Goal: Use online tool/utility: Use online tool/utility

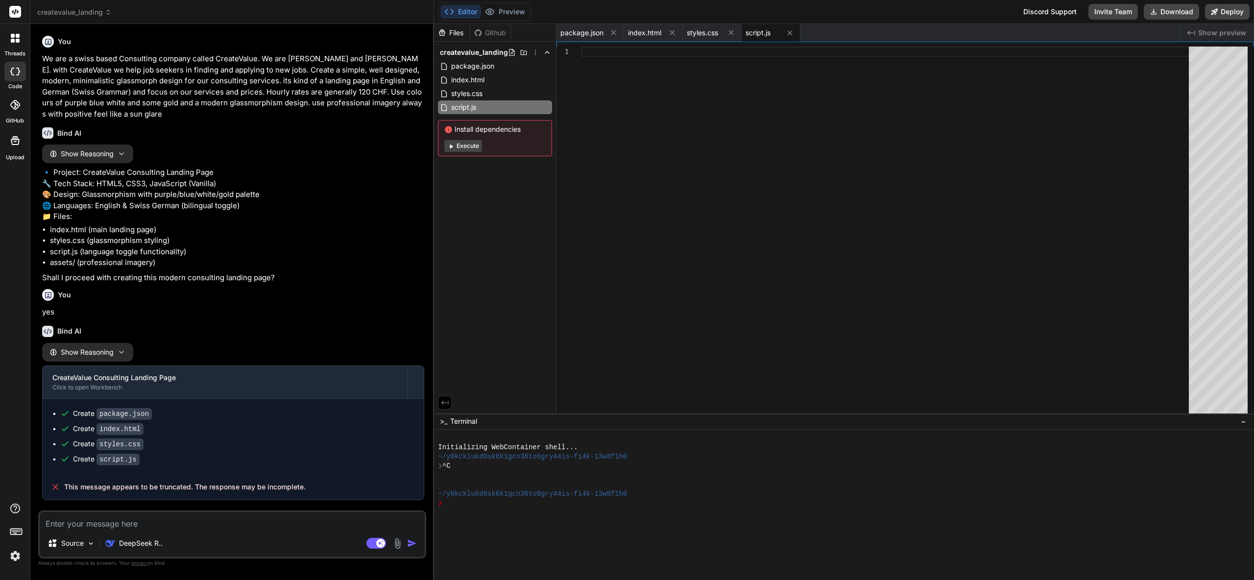
scroll to position [32, 0]
click at [101, 528] on textarea at bounding box center [232, 521] width 385 height 18
type textarea "c"
type textarea "x"
type textarea "cp"
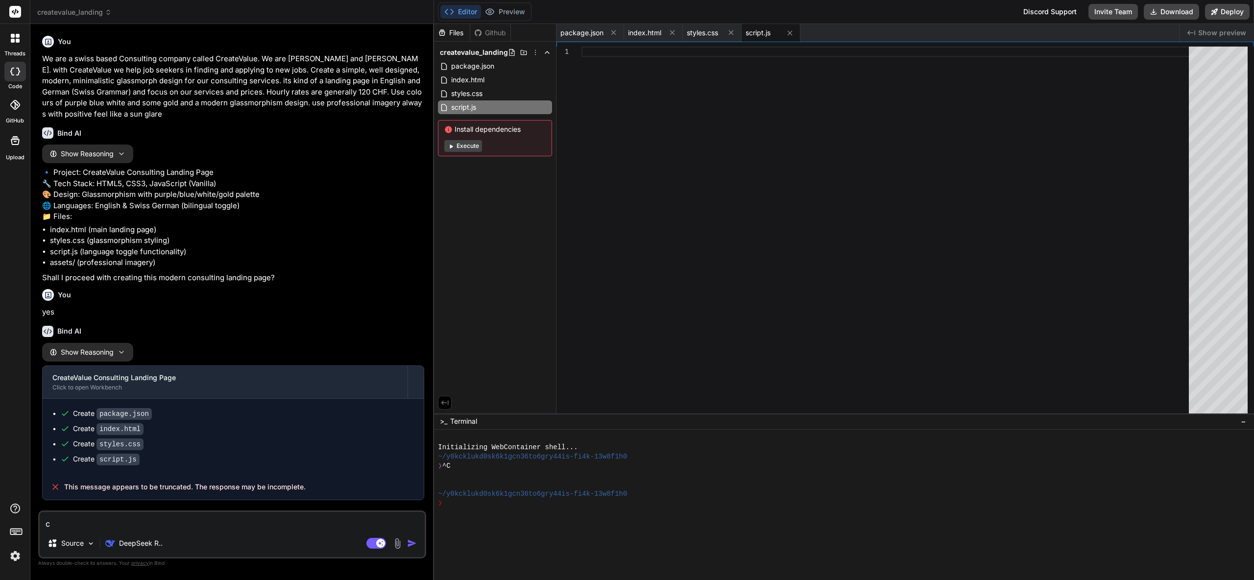
type textarea "x"
type textarea "c"
type textarea "x"
type textarea "co"
type textarea "x"
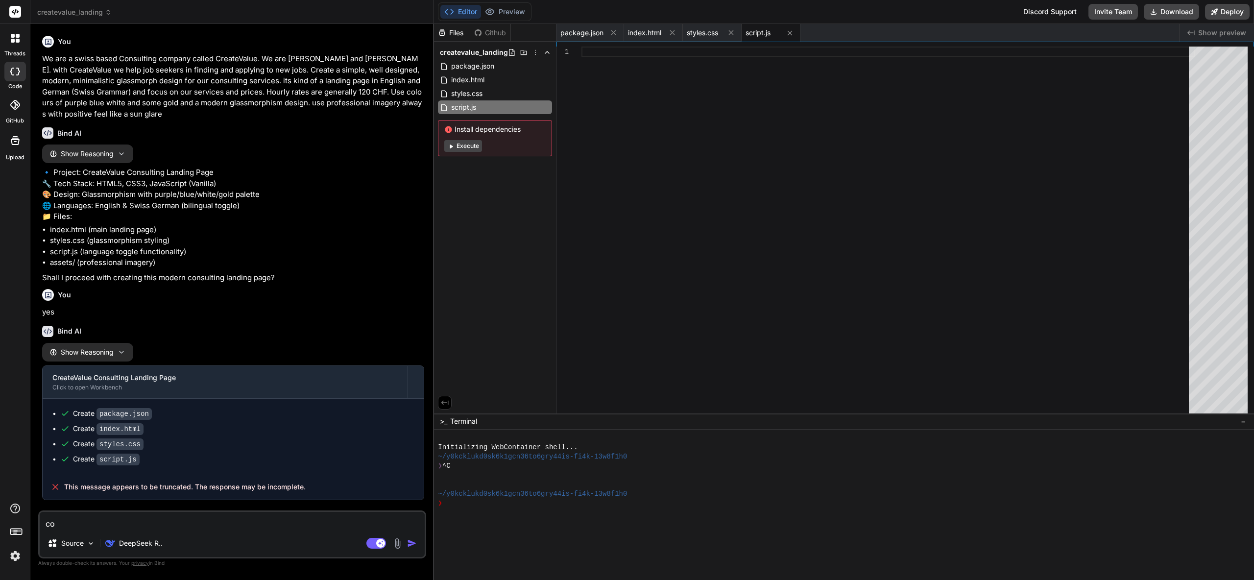
type textarea "com"
type textarea "x"
type textarea "comp"
type textarea "x"
type textarea "compl"
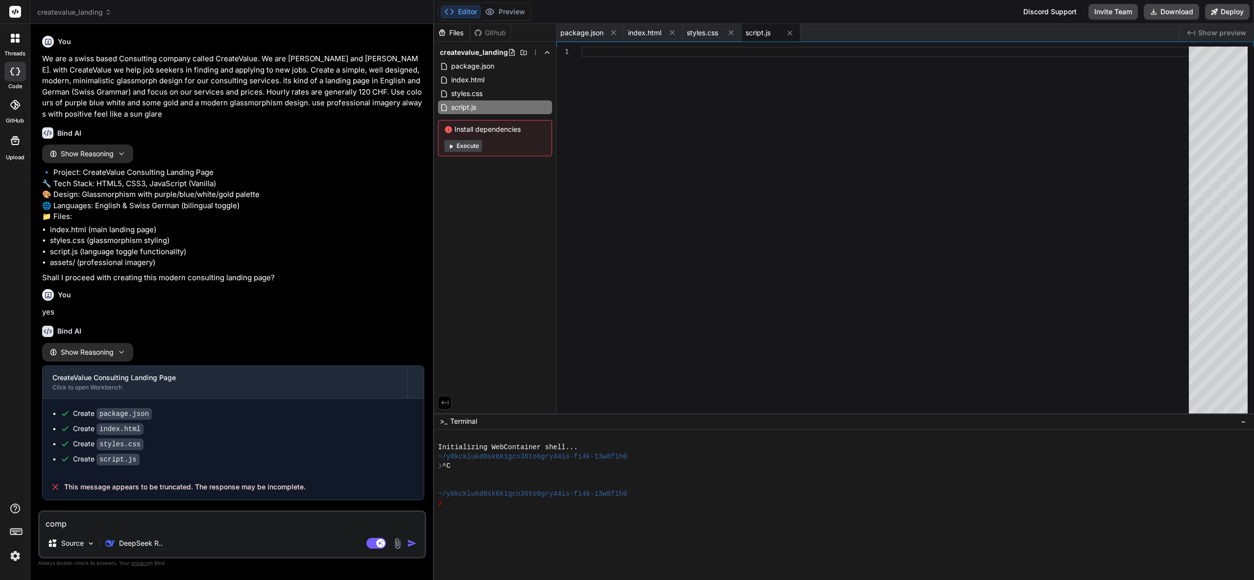
type textarea "x"
type textarea "comple"
type textarea "x"
type textarea "complet"
type textarea "x"
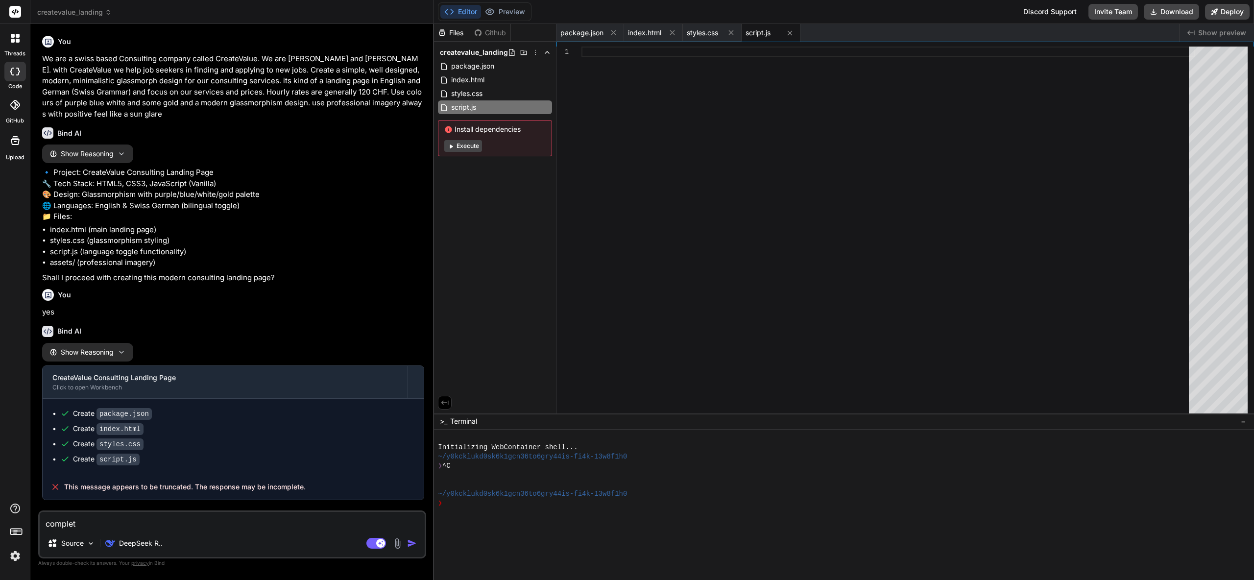
type textarea "complete"
type textarea "x"
type textarea "complete"
type textarea "x"
type textarea "complete i"
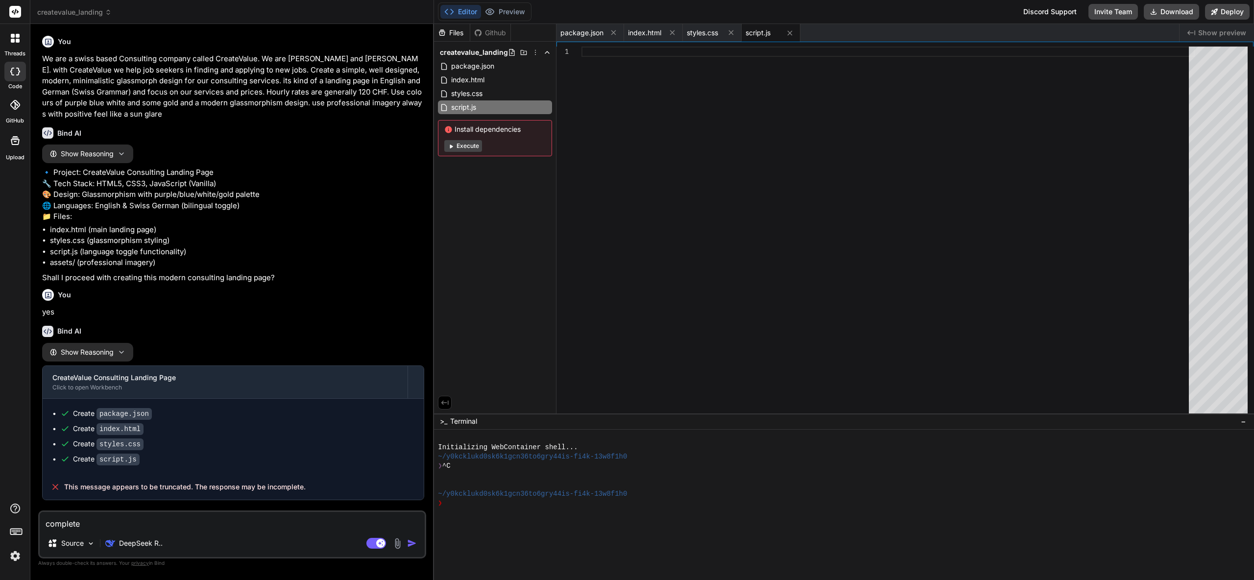
type textarea "x"
type textarea "complete it"
type textarea "x"
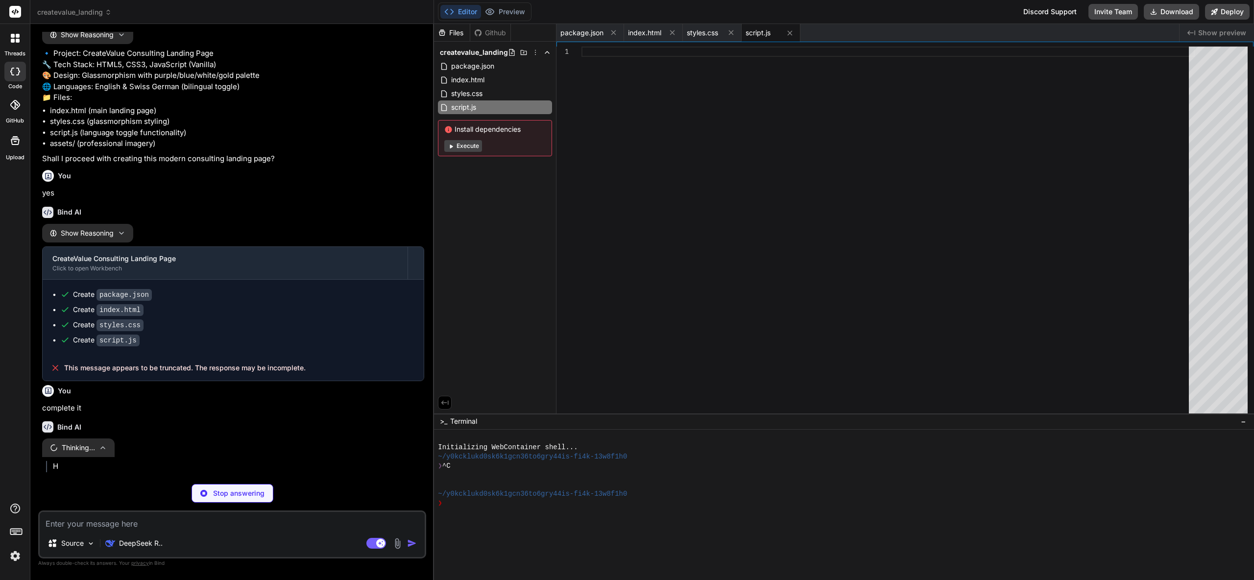
scroll to position [133, 0]
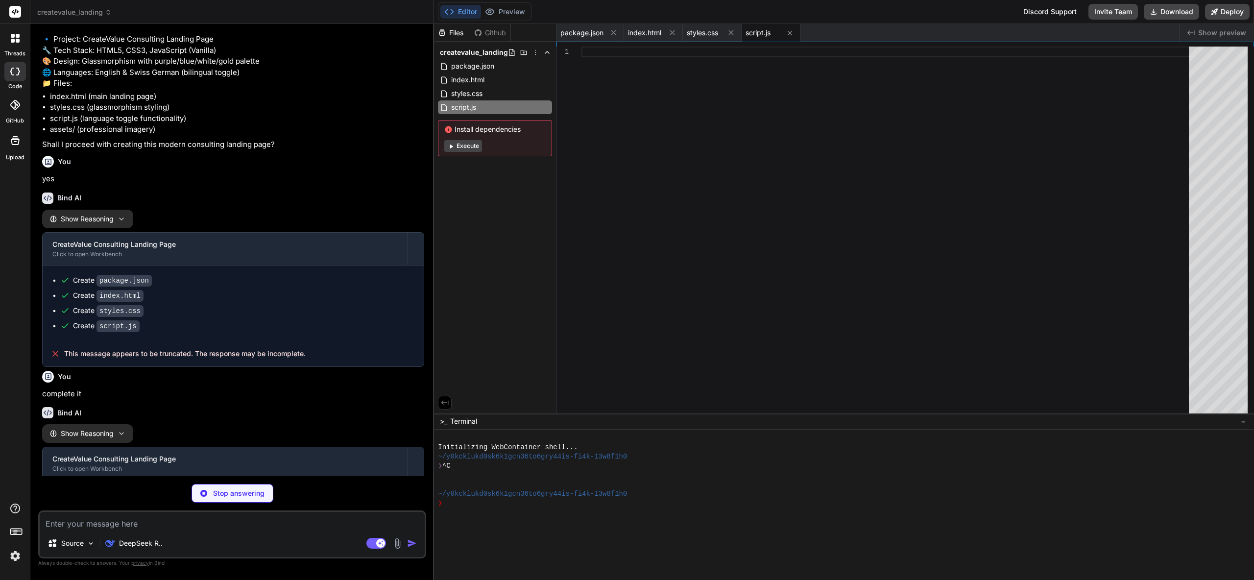
type textarea "x"
type textarea "// Add smooth transitions for glass elements const glassElements = document.que…"
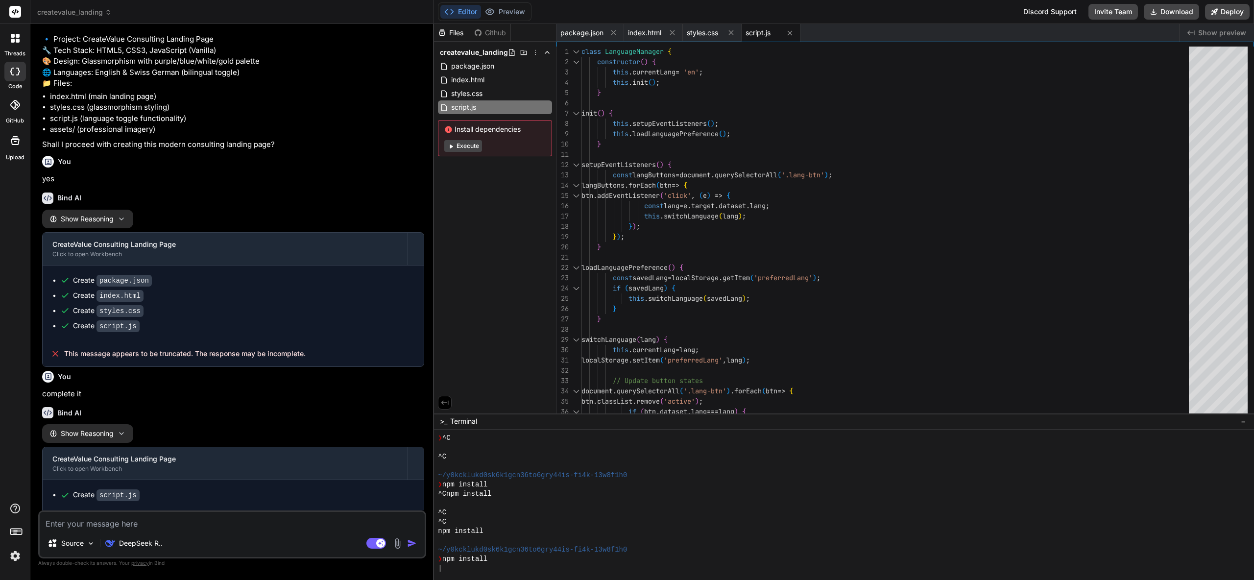
scroll to position [65, 0]
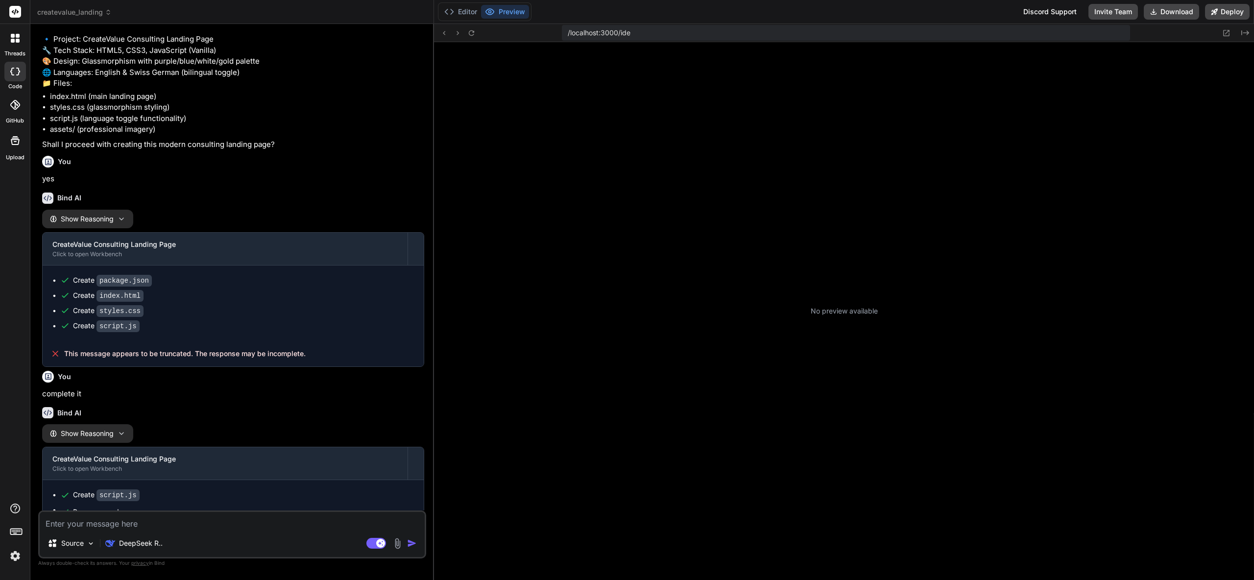
type textarea "x"
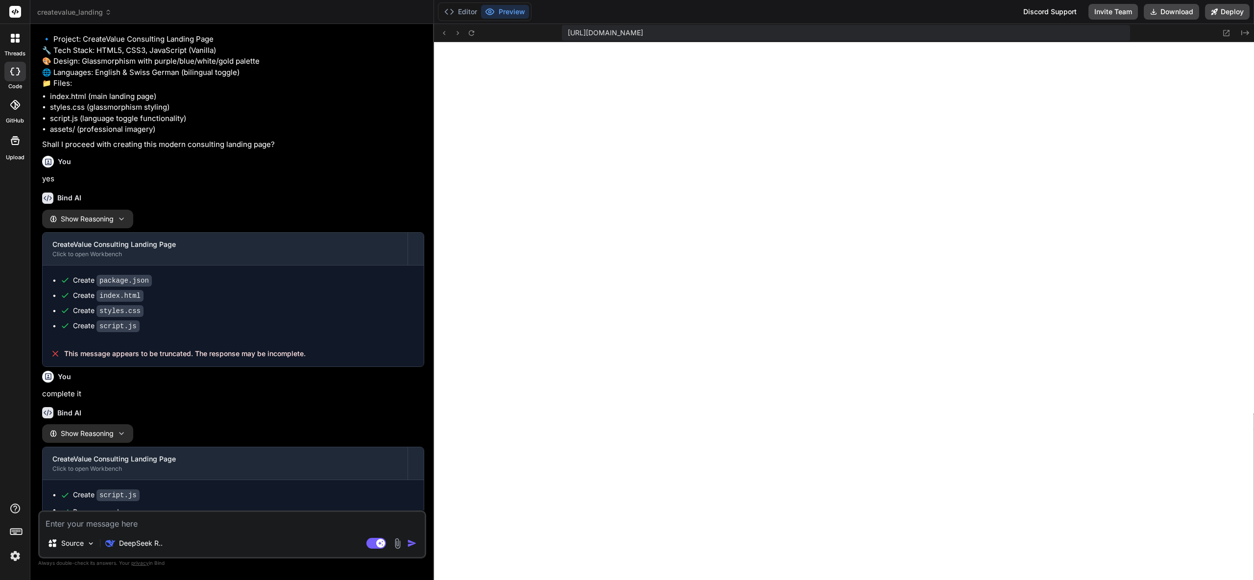
scroll to position [247, 0]
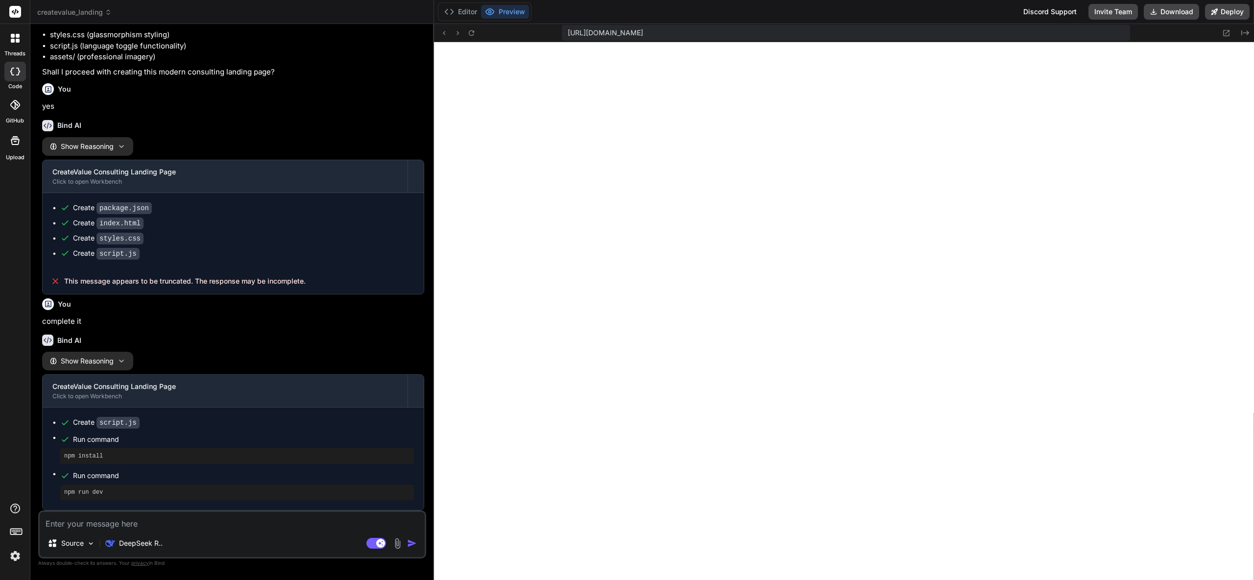
click at [129, 525] on textarea at bounding box center [232, 521] width 385 height 18
type textarea "f"
type textarea "x"
type textarea "fo"
type textarea "x"
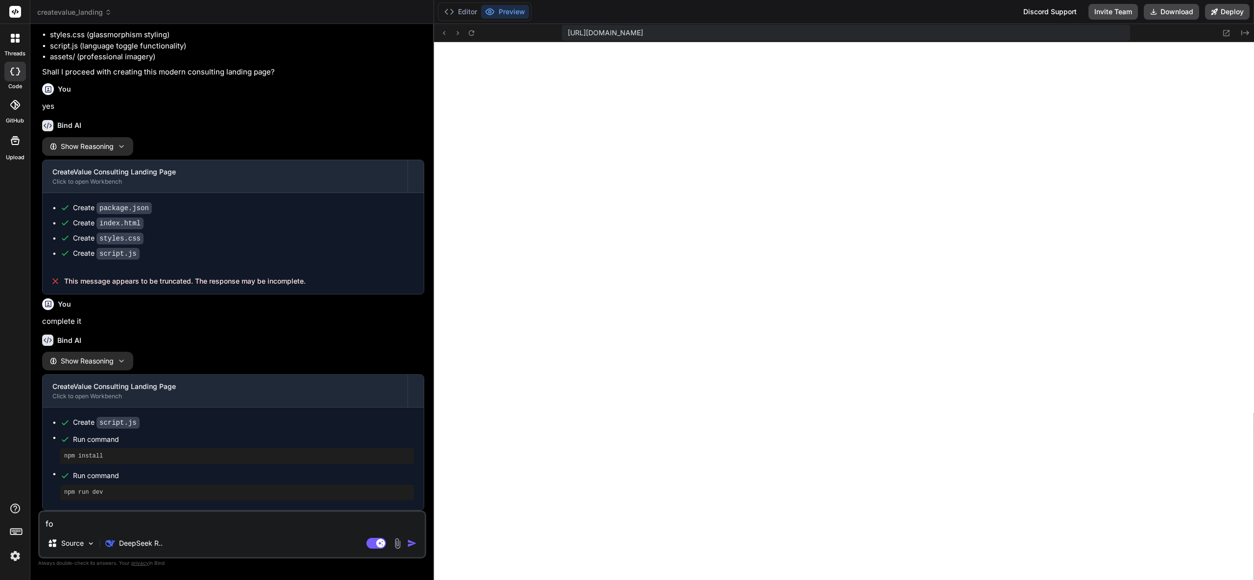
type textarea "foc"
type textarea "x"
type textarea "focu"
type textarea "x"
type textarea "focus"
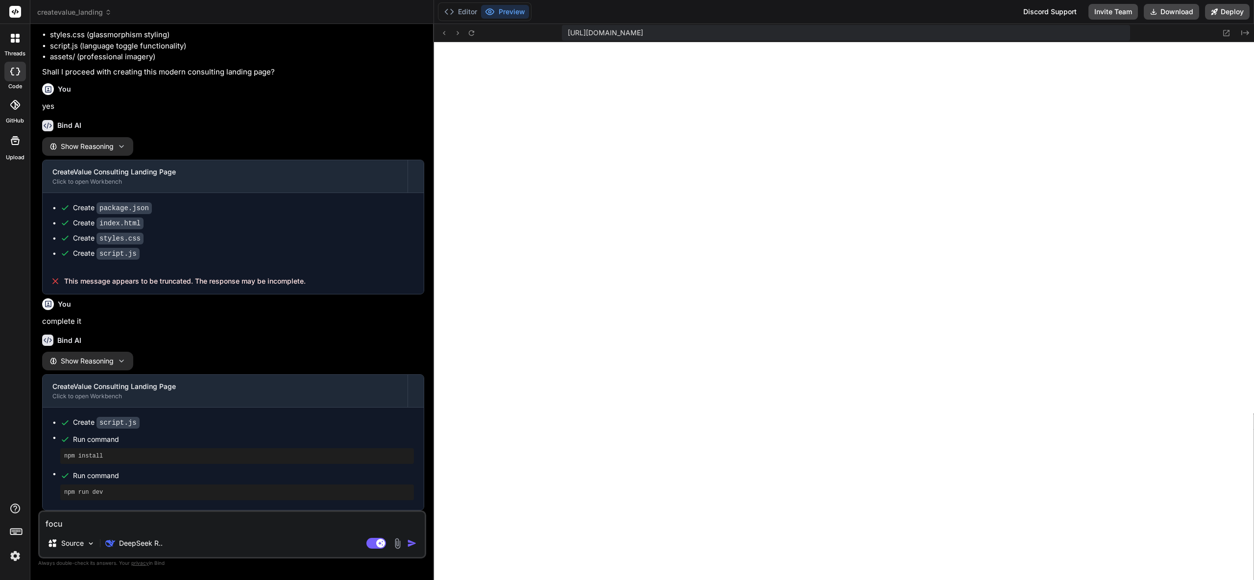
type textarea "x"
type textarea "focus"
type textarea "x"
type textarea "focus o"
type textarea "x"
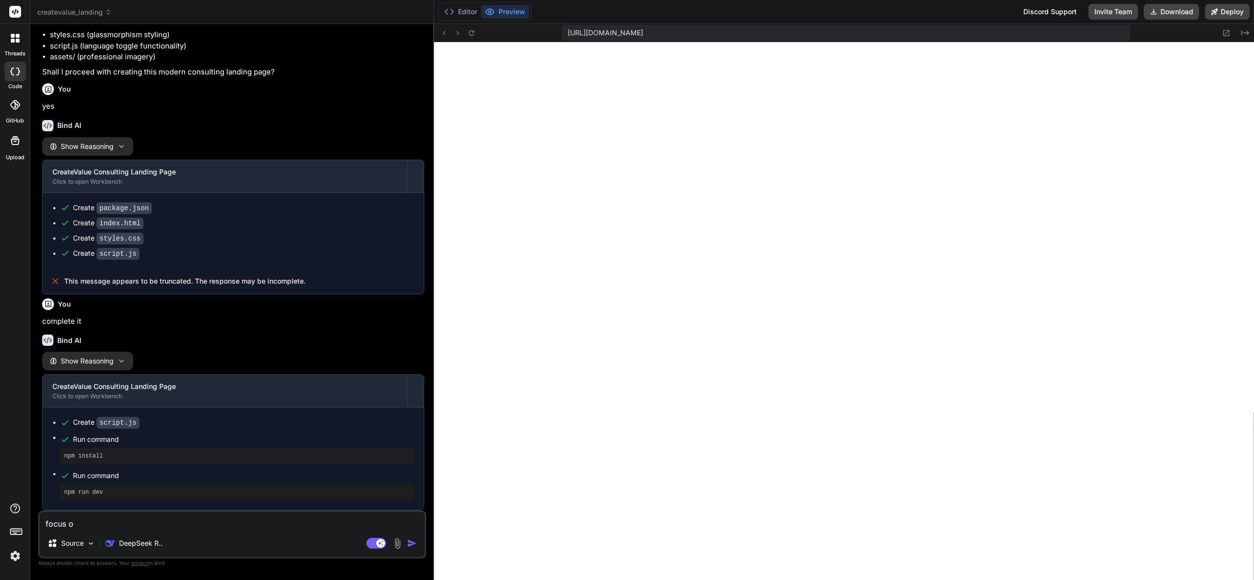
type textarea "focus on"
type textarea "x"
type textarea "focus on"
type textarea "x"
type textarea "focus on d"
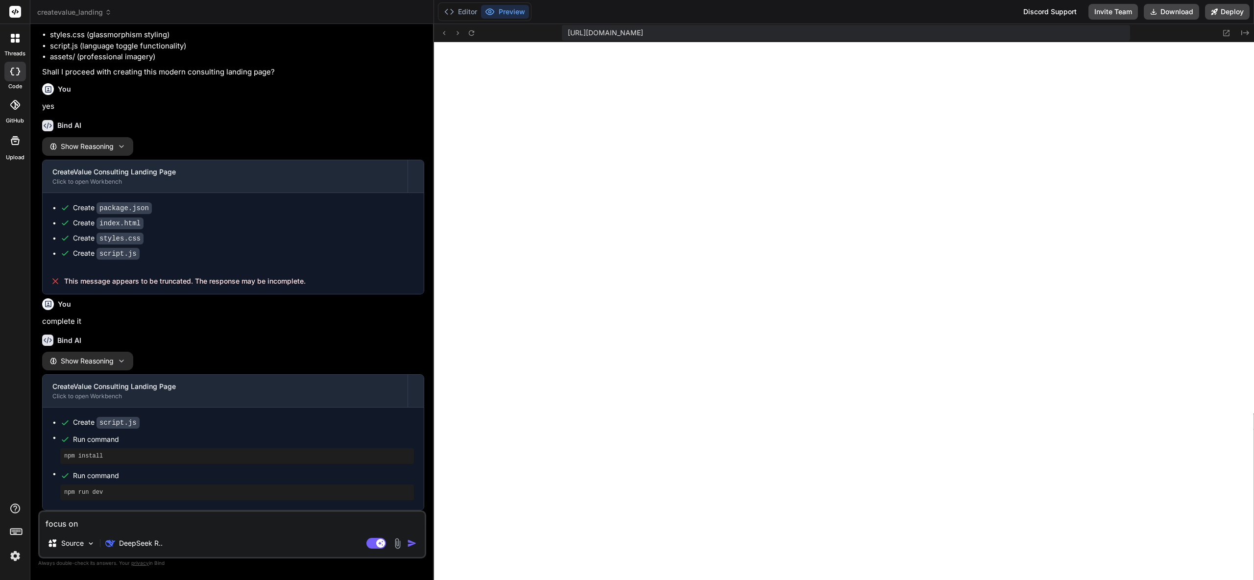
type textarea "x"
type textarea "focus on de"
type textarea "x"
type textarea "focus on des"
type textarea "x"
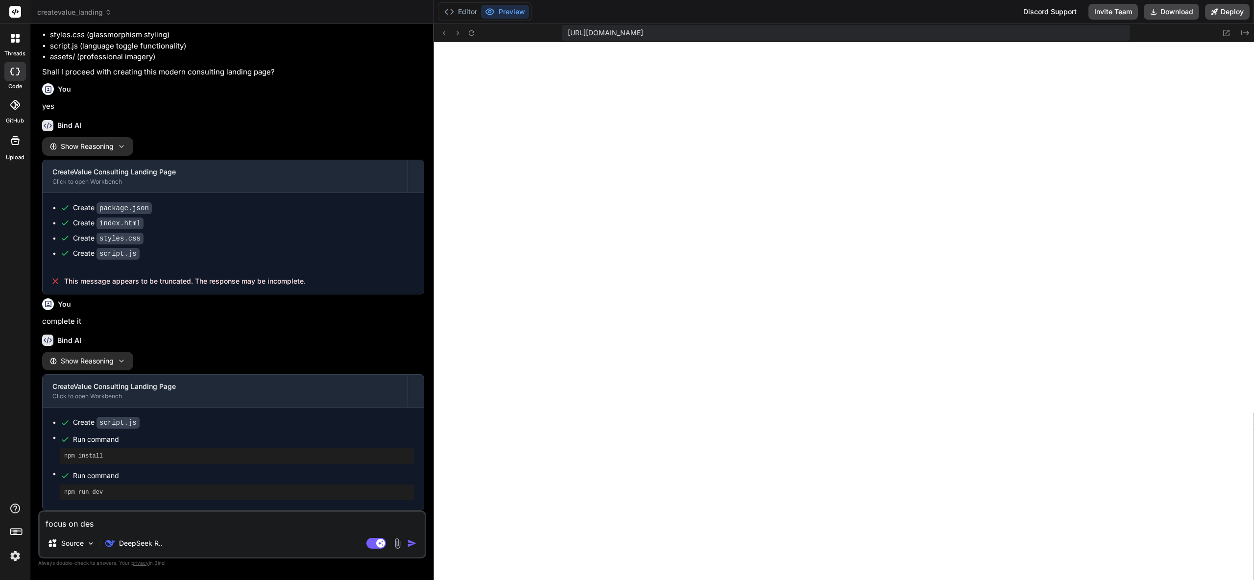
type textarea "focus on desi"
type textarea "x"
type textarea "focus on desig"
type textarea "x"
type textarea "focus on design"
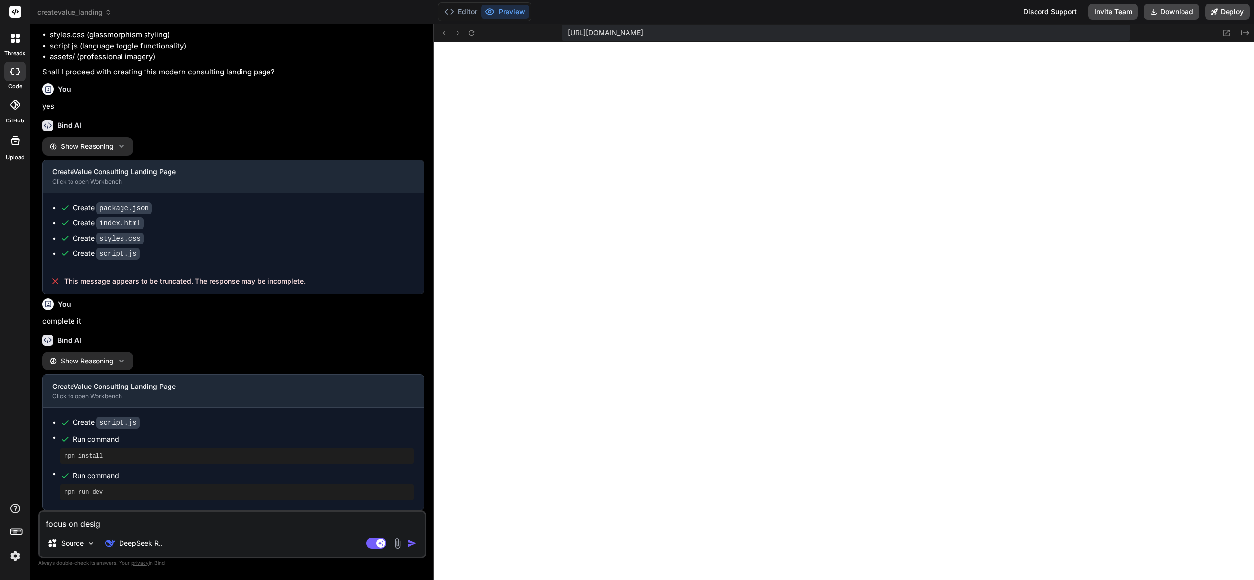
type textarea "x"
type textarea "focus on design,"
type textarea "x"
type textarea "focus on design,"
type textarea "x"
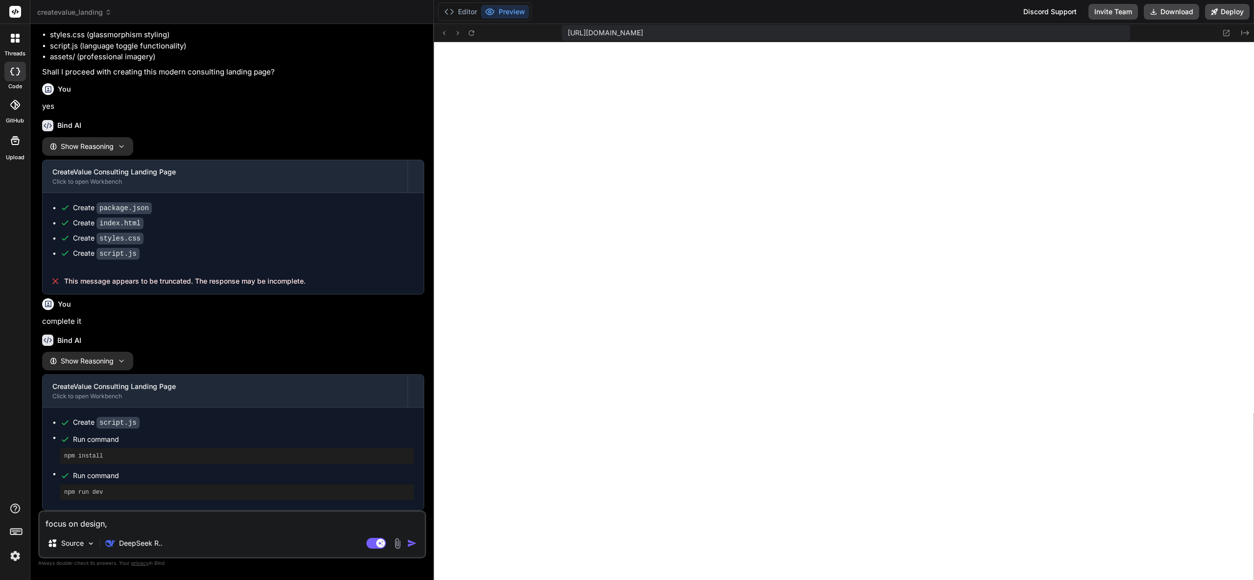
type textarea "focus on design, k"
type textarea "x"
type textarea "focus on design, kt"
type textarea "x"
type textarea "focus on design, k"
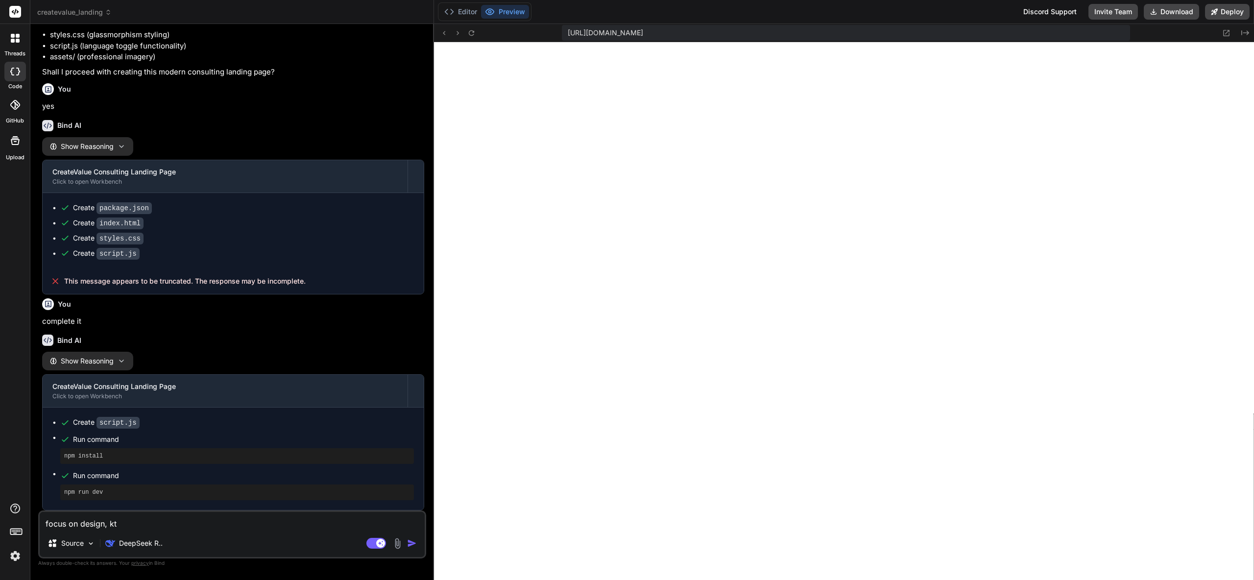
type textarea "x"
type textarea "focus on design,"
type textarea "x"
type textarea "focus on design, i"
type textarea "x"
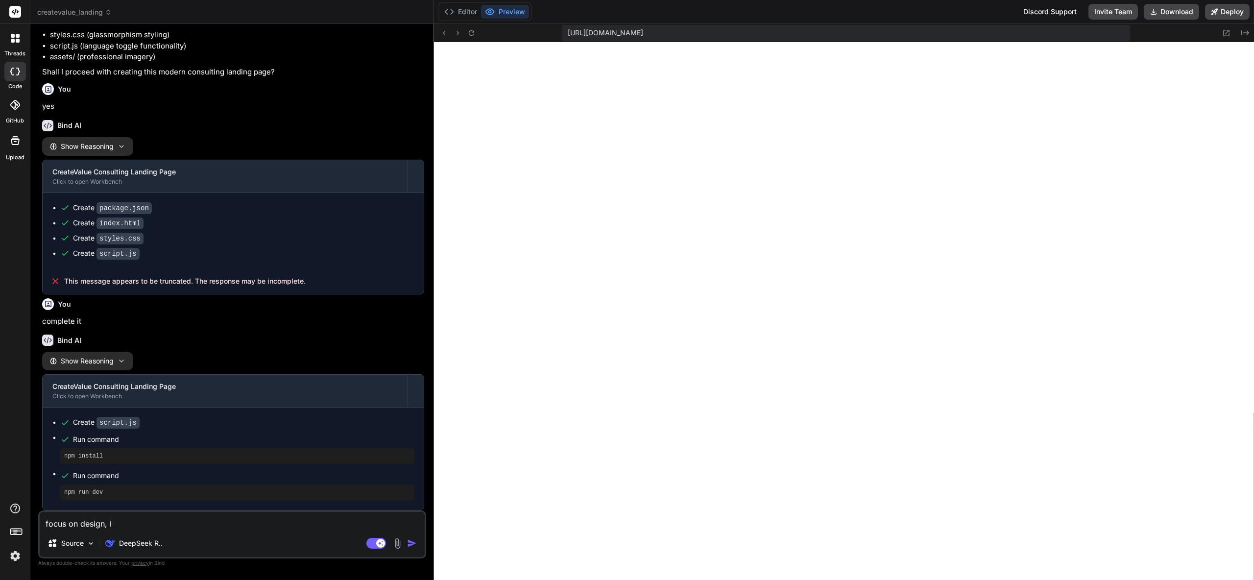
type textarea "focus on design, it"
type textarea "x"
type textarea "focus on design, its"
type textarea "x"
type textarea "focus on design, its"
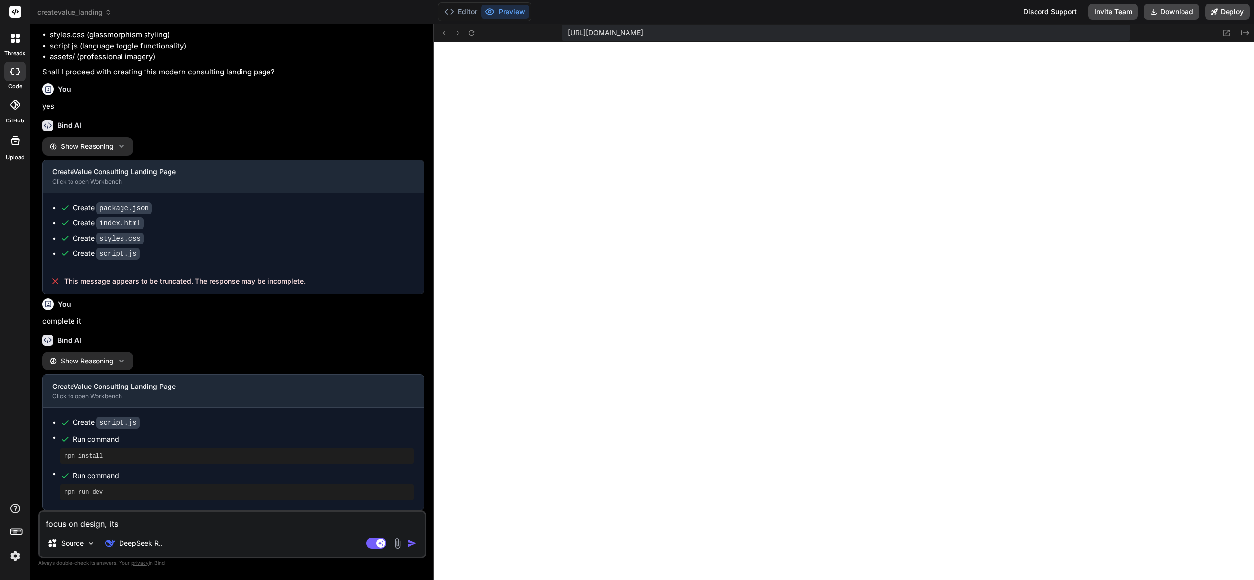
type textarea "x"
type textarea "focus on design, its u"
type textarea "x"
type textarea "focus on design, its ug"
type textarea "x"
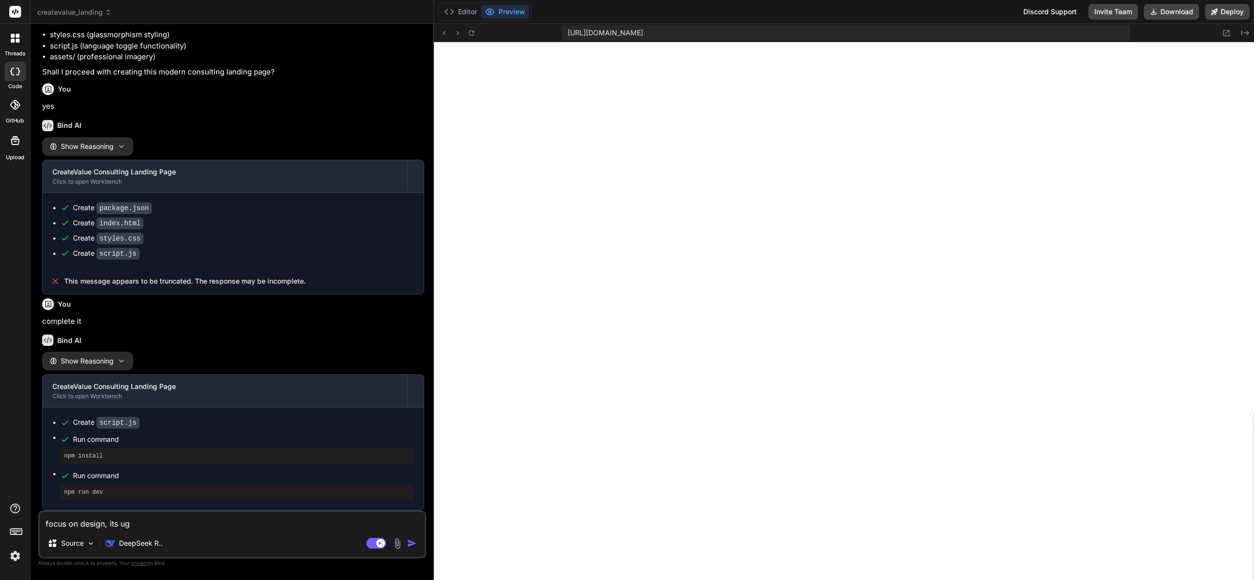
type textarea "focus on design, its ugl"
type textarea "x"
type textarea "focus on design, its ugly"
type textarea "x"
type textarea "focus on design, its ugly"
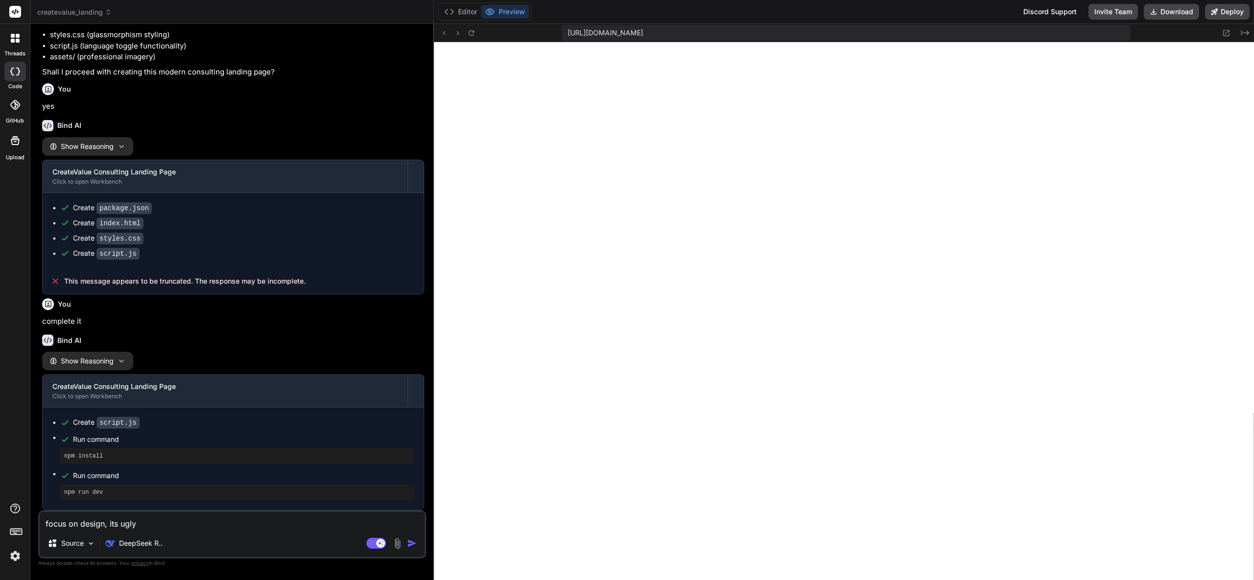
type textarea "x"
type textarea "focus on design, its ugly l"
type textarea "x"
type textarea "focus on design, its ugly li"
type textarea "x"
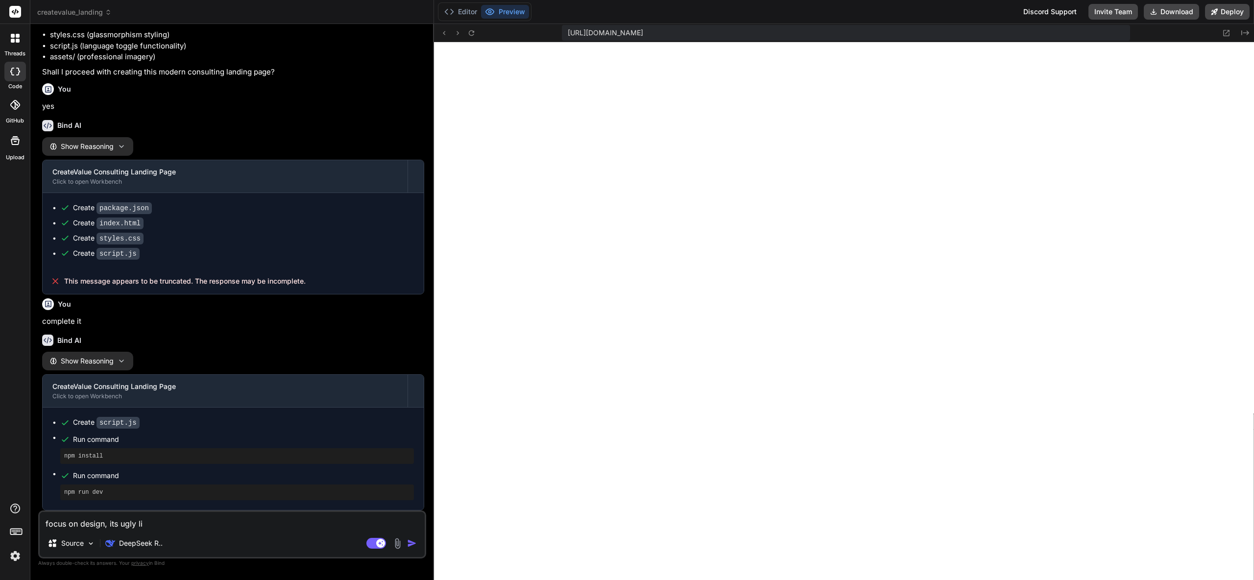
type textarea "focus on design, its ugly lik"
type textarea "x"
type textarea "focus on design, its ugly like"
type textarea "x"
type textarea "focus on design, its ugly like"
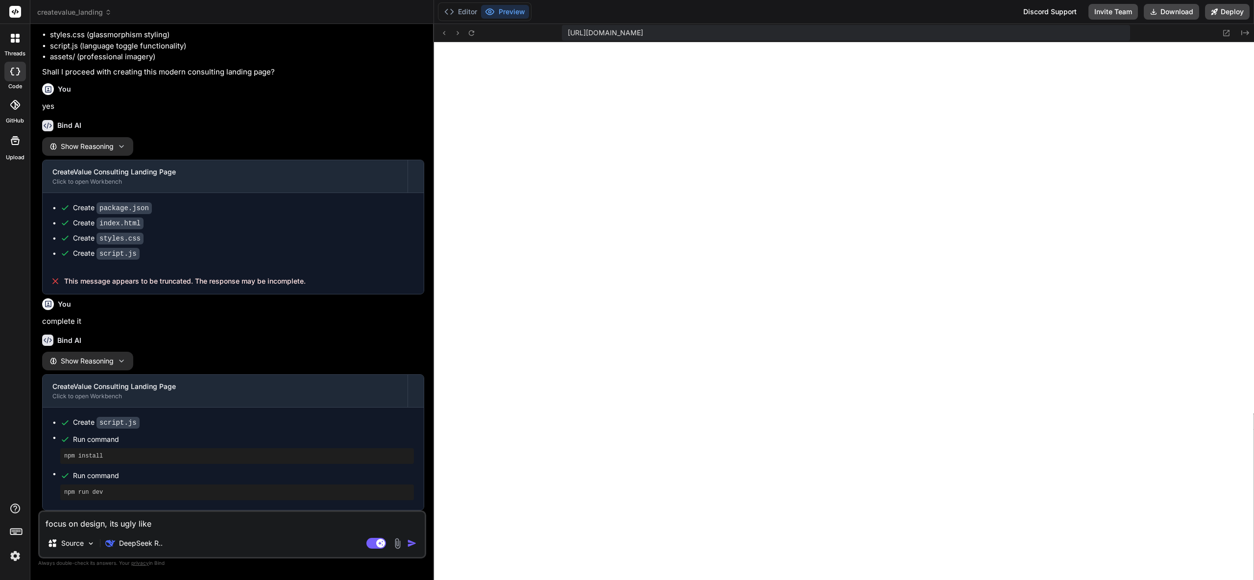
type textarea "x"
type textarea "focus on design, its ugly like h"
type textarea "x"
type textarea "focus on design, its ugly like he"
type textarea "x"
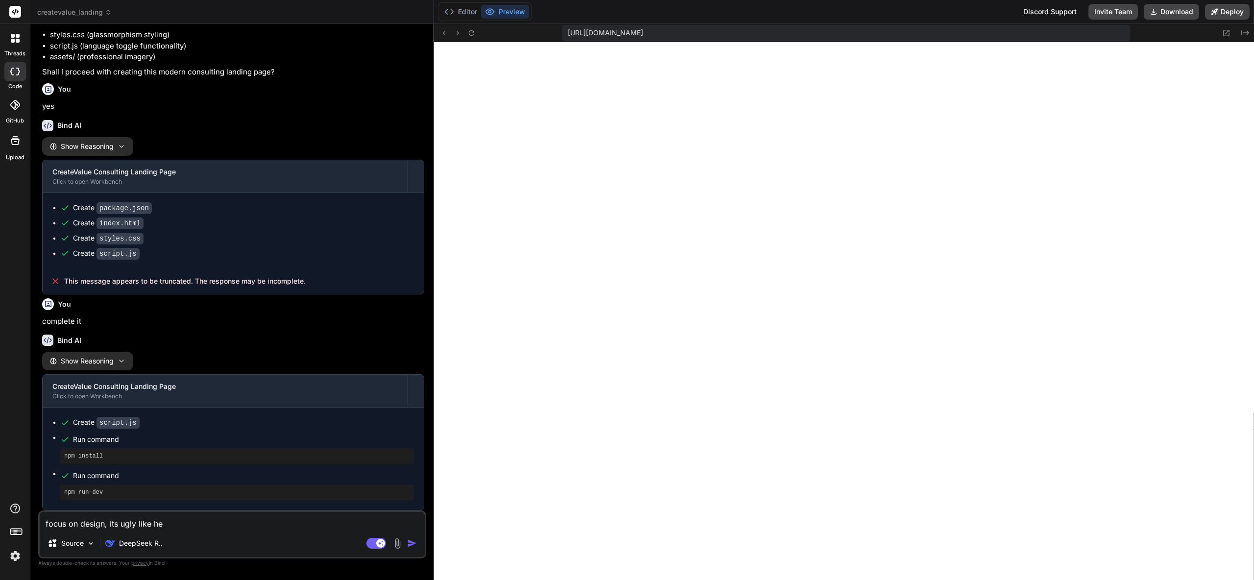
type textarea "focus on design, its ugly like hel"
type textarea "x"
type textarea "focus on design, its ugly like hell"
type textarea "x"
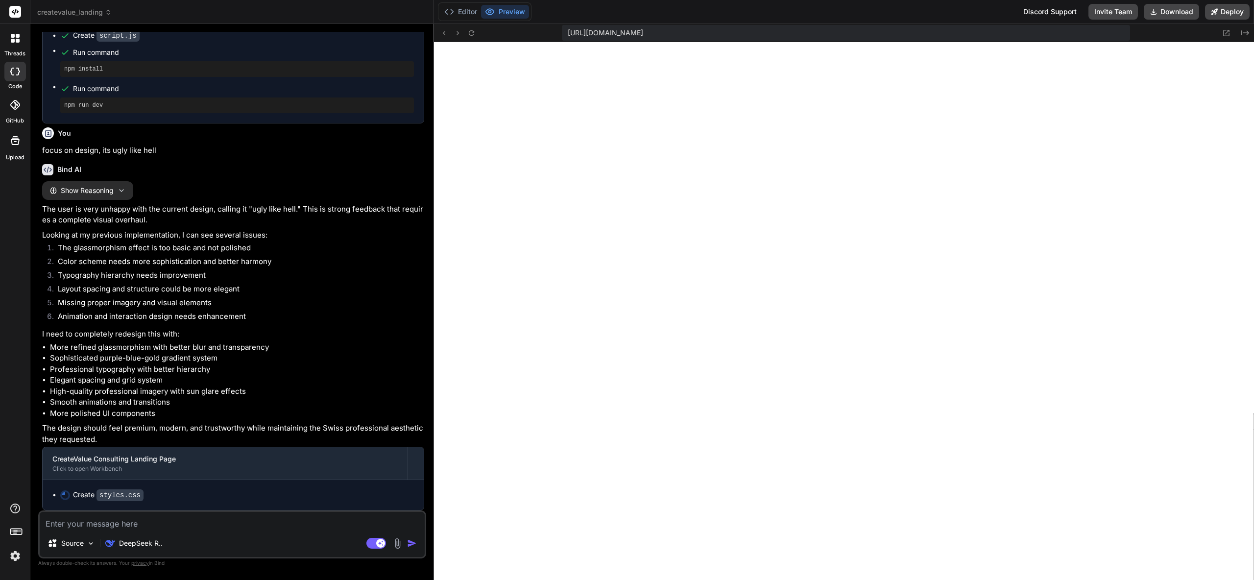
scroll to position [634, 0]
type textarea "x"
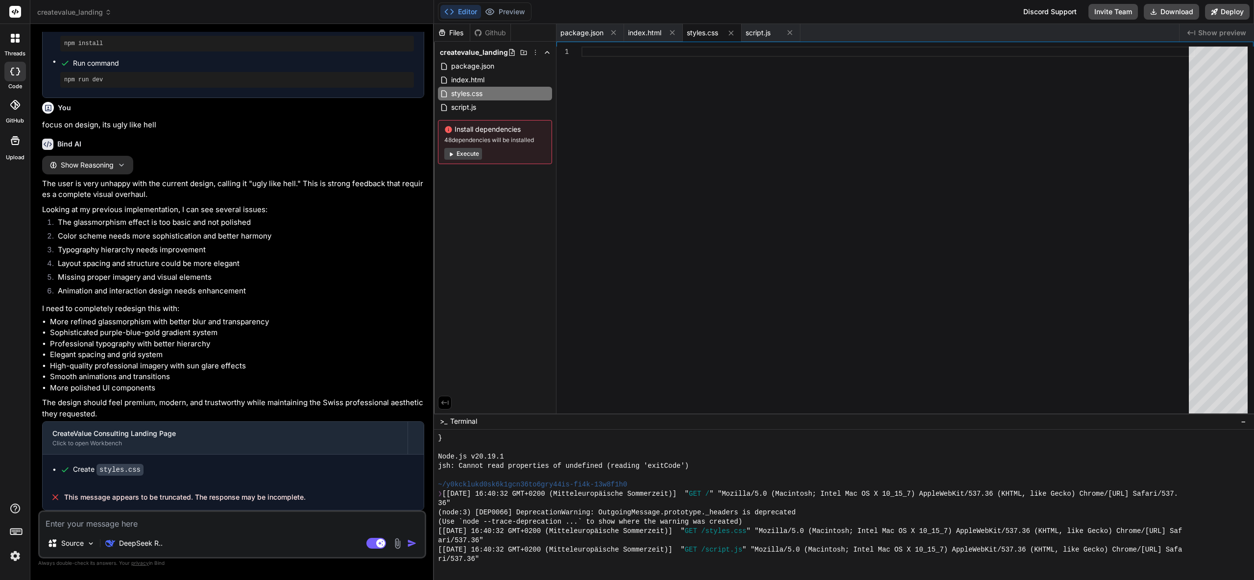
click at [469, 157] on button "Execute" at bounding box center [463, 154] width 38 height 12
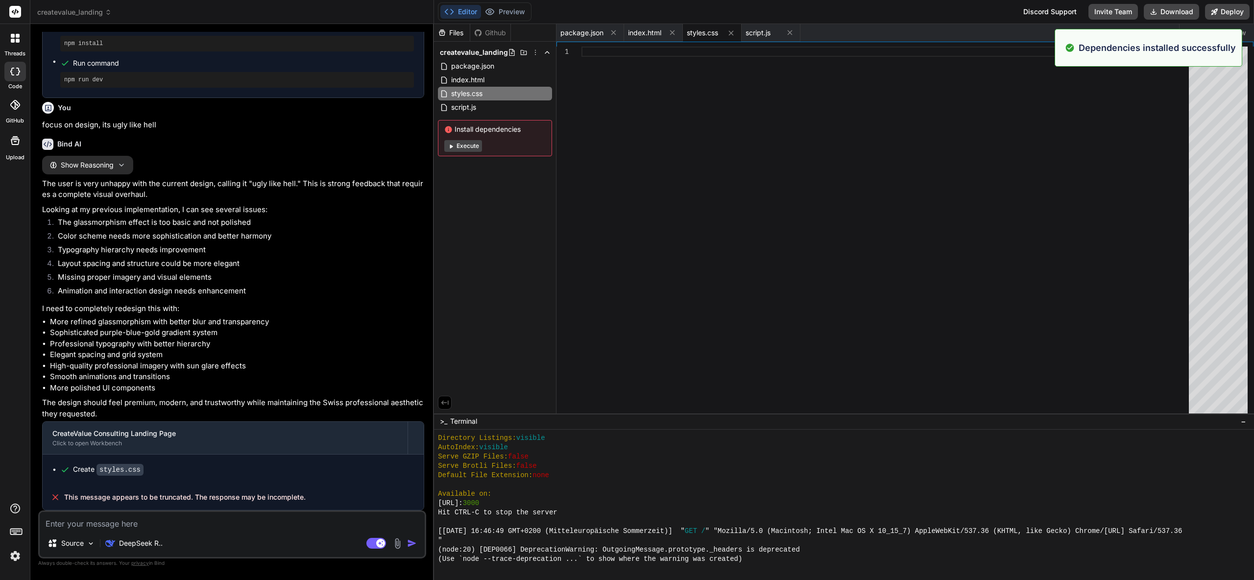
scroll to position [1396, 0]
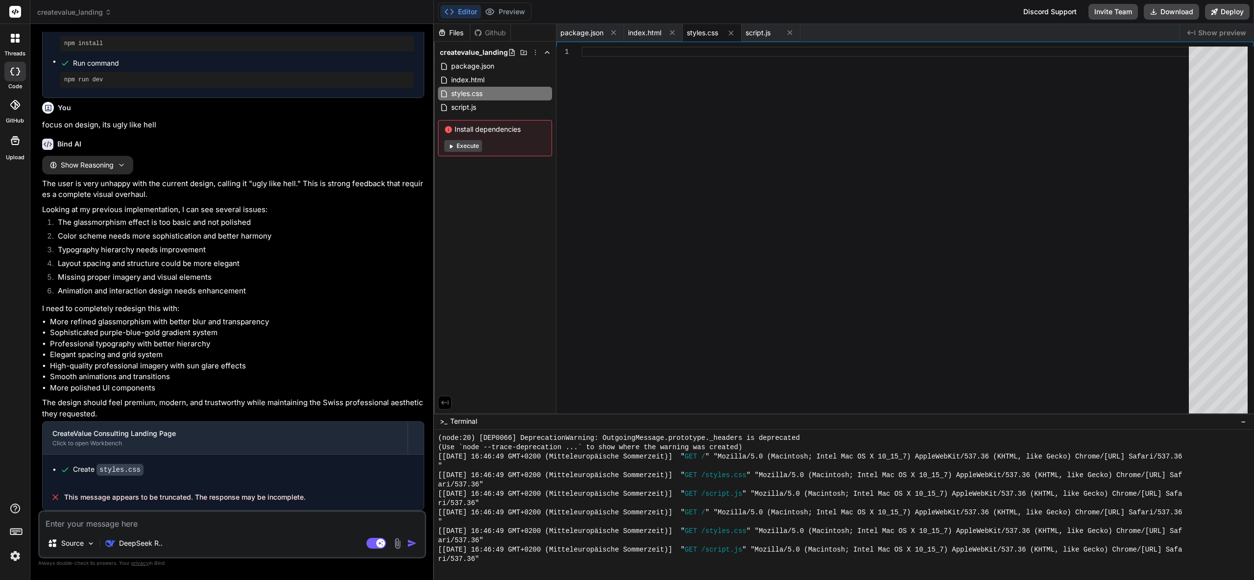
click at [470, 149] on button "Execute" at bounding box center [463, 146] width 38 height 12
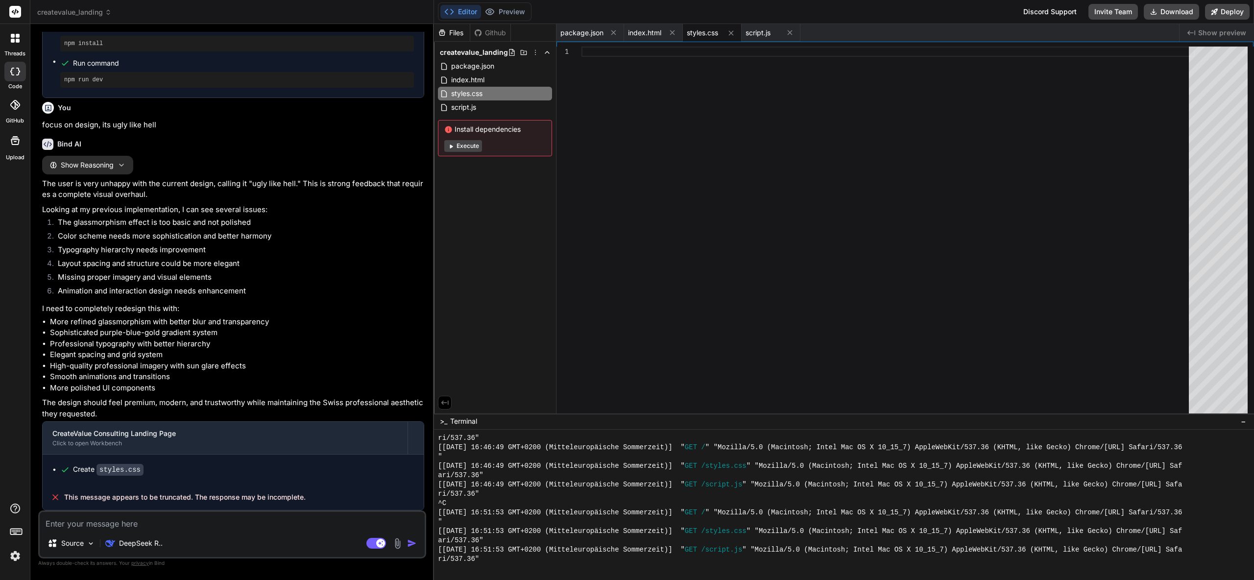
scroll to position [1461, 0]
click at [518, 17] on button "Preview" at bounding box center [505, 12] width 48 height 14
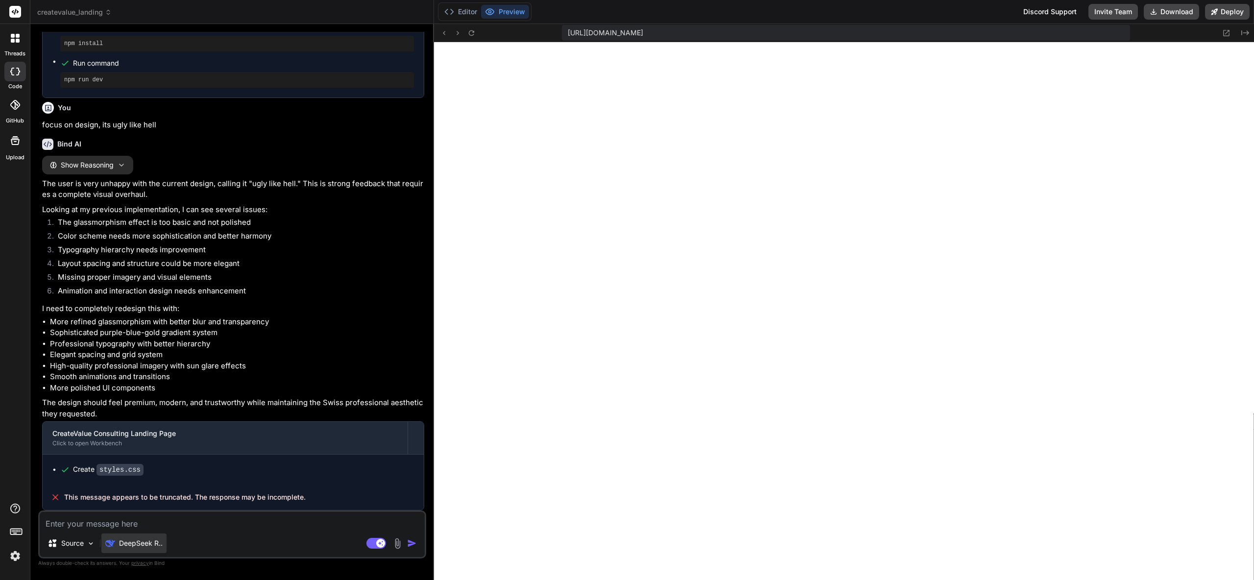
click at [133, 545] on p "DeepSeek R.." at bounding box center [141, 543] width 44 height 10
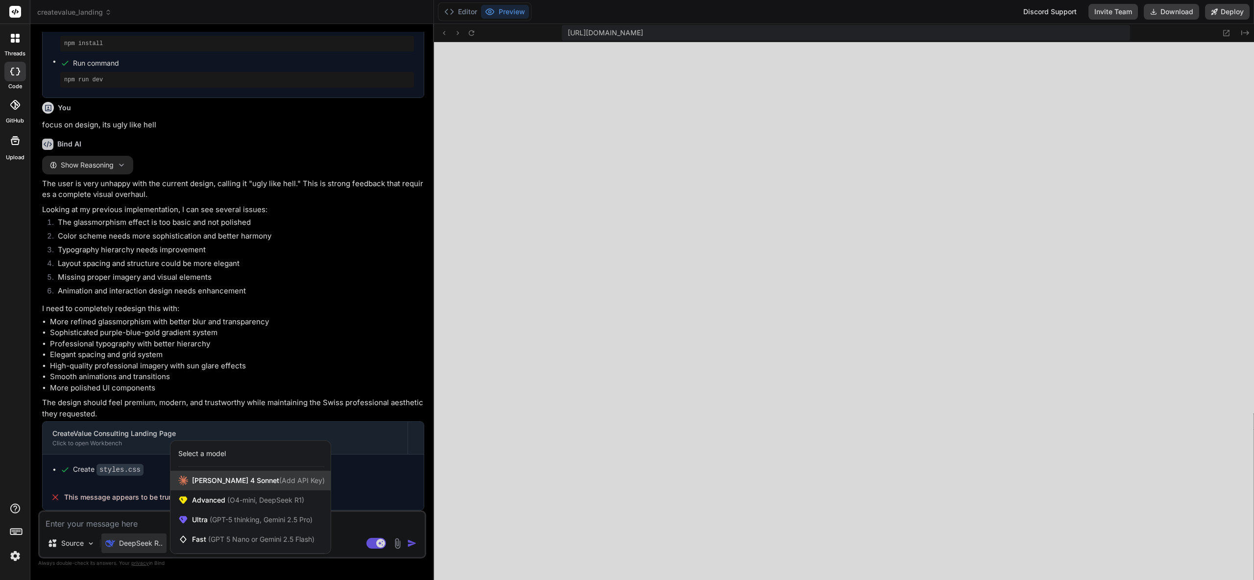
click at [230, 480] on span "[PERSON_NAME] 4 Sonnet (Add API Key)" at bounding box center [258, 481] width 133 height 10
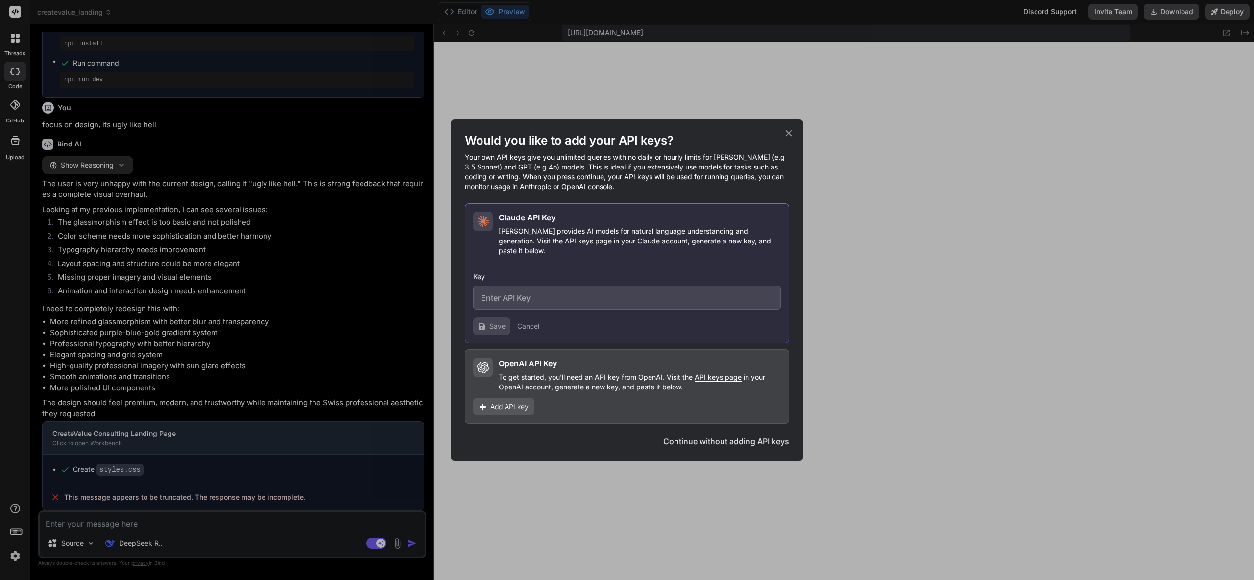
click at [143, 518] on div "Would you like to add your API keys? Your own API keys give you unlimited queri…" at bounding box center [627, 290] width 1254 height 580
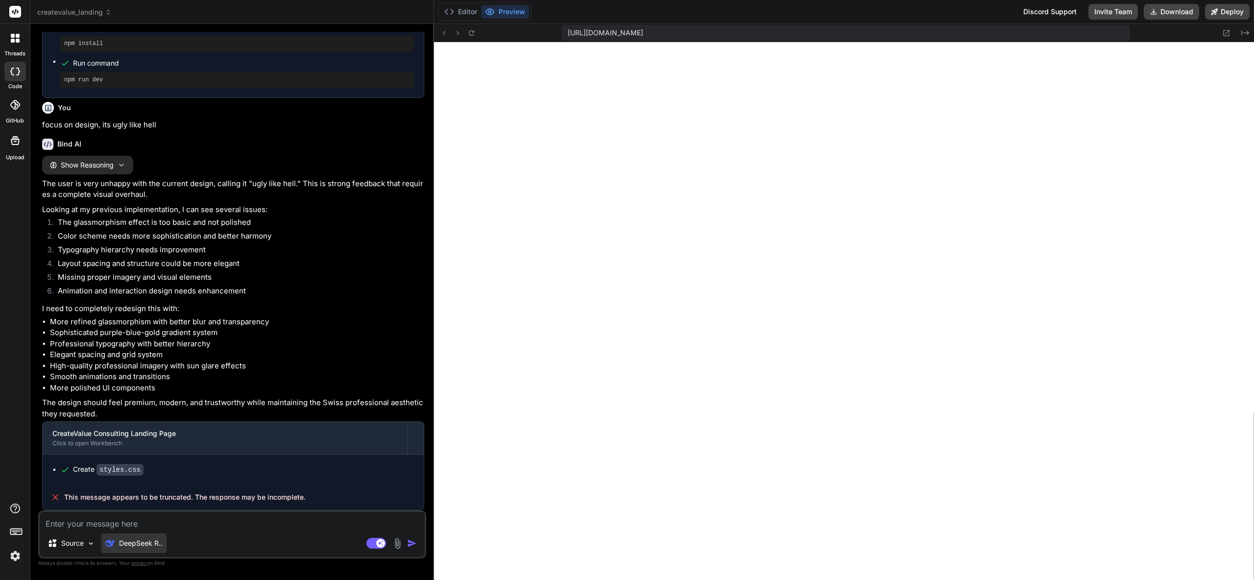
click at [133, 547] on p "DeepSeek R.." at bounding box center [141, 543] width 44 height 10
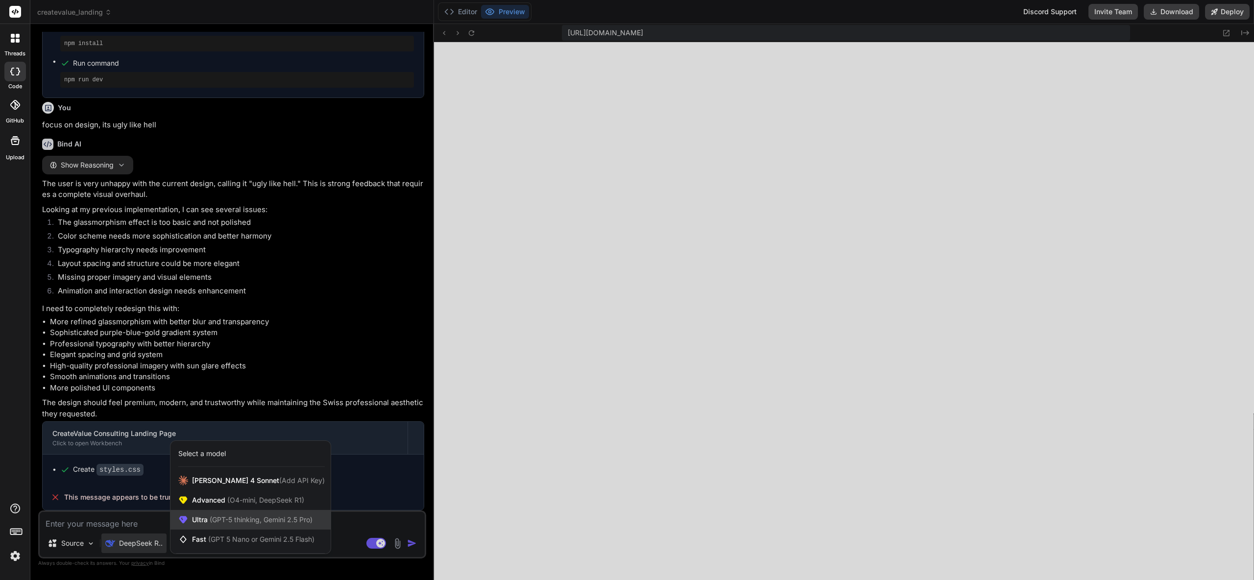
click at [254, 522] on span "(GPT-5 thinking, Gemini 2.5 Pro)" at bounding box center [260, 519] width 105 height 8
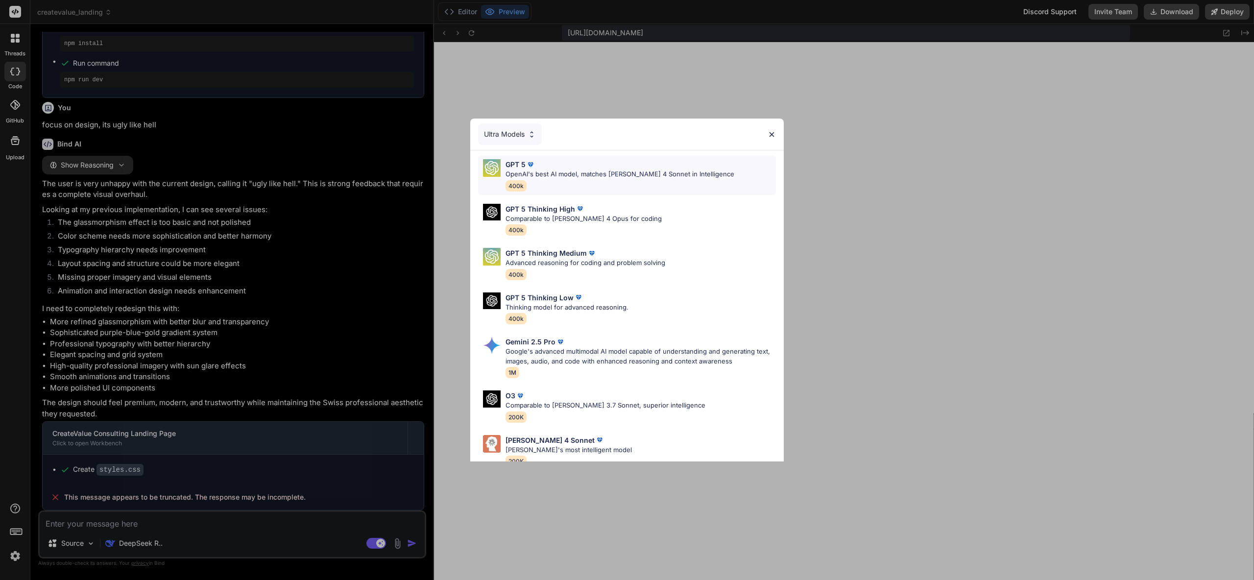
click at [592, 167] on div "GPT 5" at bounding box center [619, 164] width 229 height 10
type textarea "x"
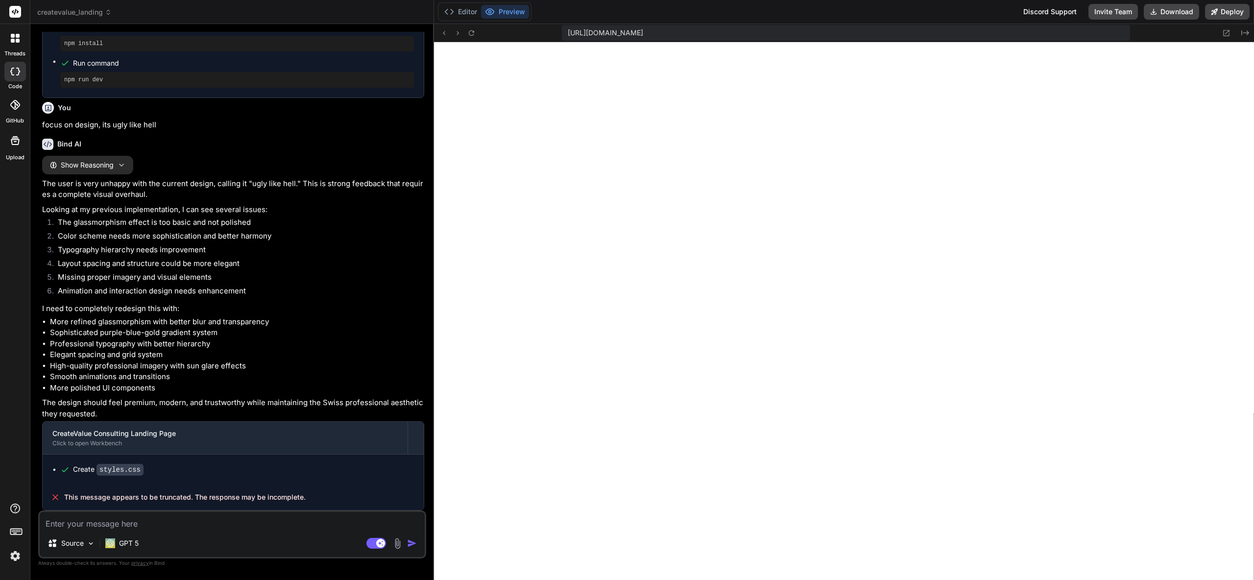
click at [119, 521] on textarea at bounding box center [232, 521] width 385 height 18
type textarea "d"
type textarea "x"
type textarea "de"
type textarea "x"
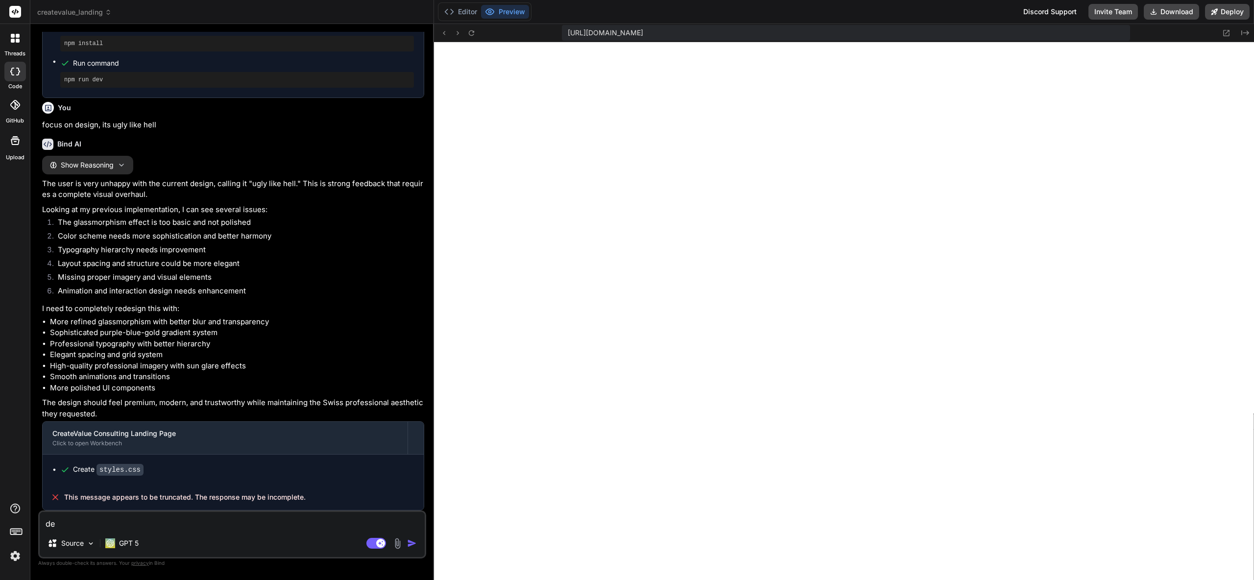
type textarea "dei"
type textarea "x"
type textarea "[PERSON_NAME]"
type textarea "x"
type textarea "dei"
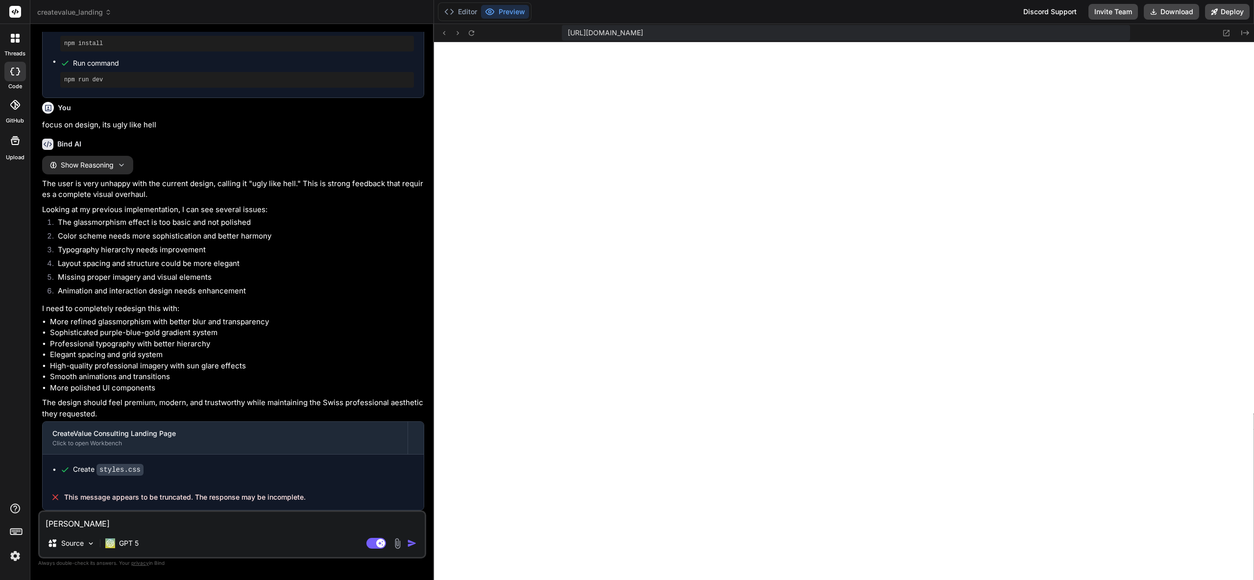
type textarea "x"
type textarea "de"
type textarea "x"
type textarea "des"
type textarea "x"
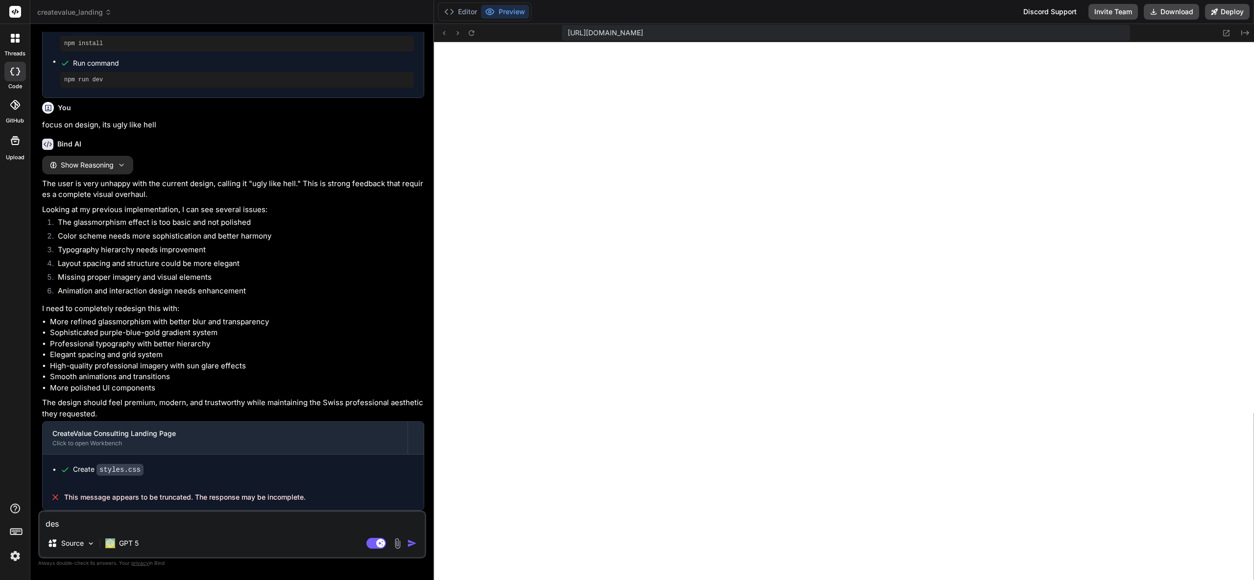
type textarea "desi"
type textarea "x"
type textarea "desig"
type textarea "x"
type textarea "design"
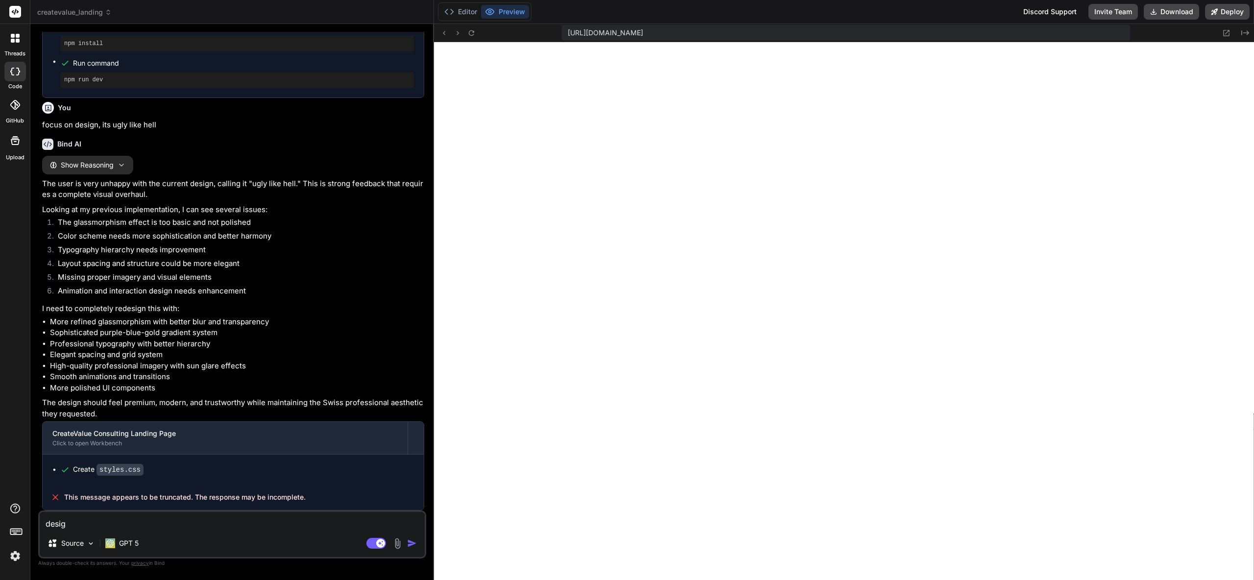
type textarea "x"
type textarea "design"
type textarea "x"
type textarea "design i"
type textarea "x"
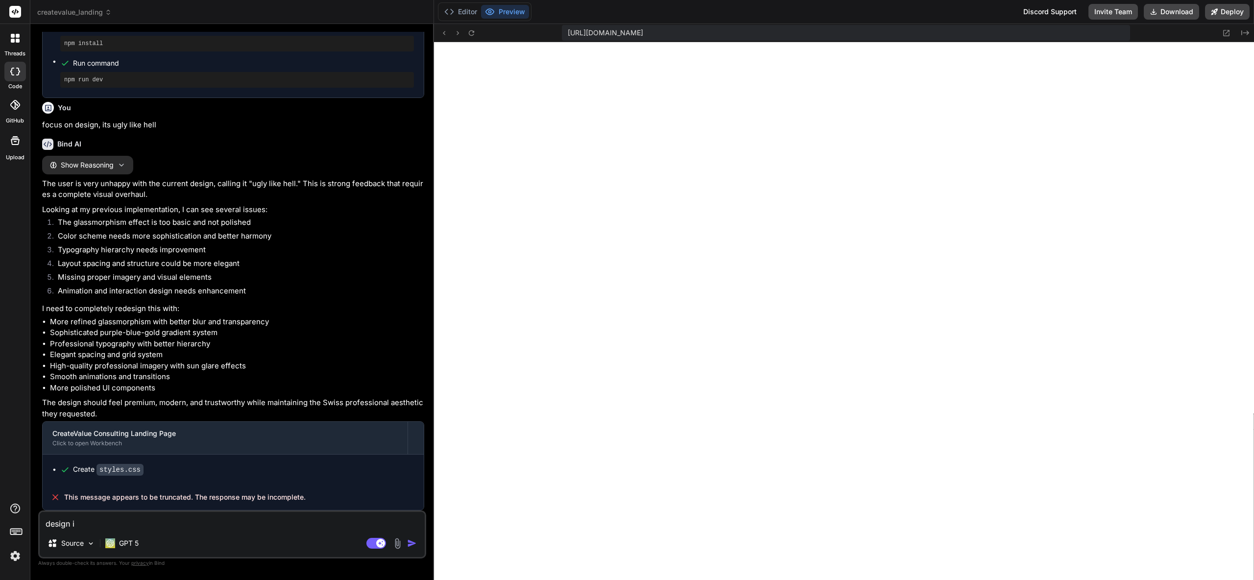
type textarea "design is"
type textarea "x"
type textarea "design is"
type textarea "x"
type textarea "design is s"
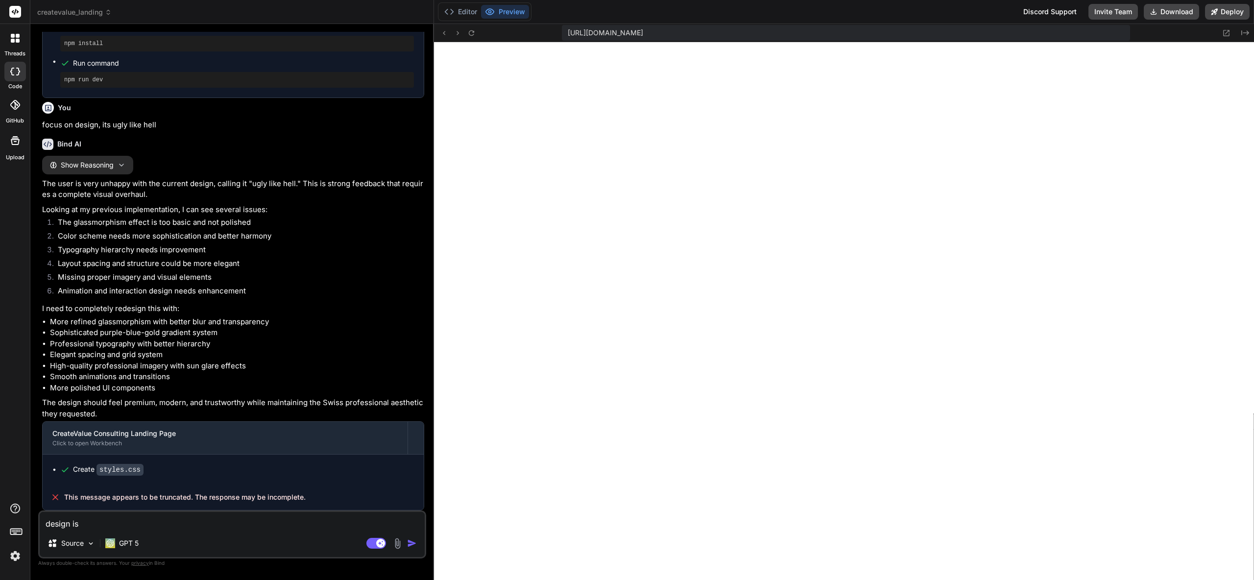
type textarea "x"
type textarea "design is st"
type textarea "x"
type textarea "design is sti"
type textarea "x"
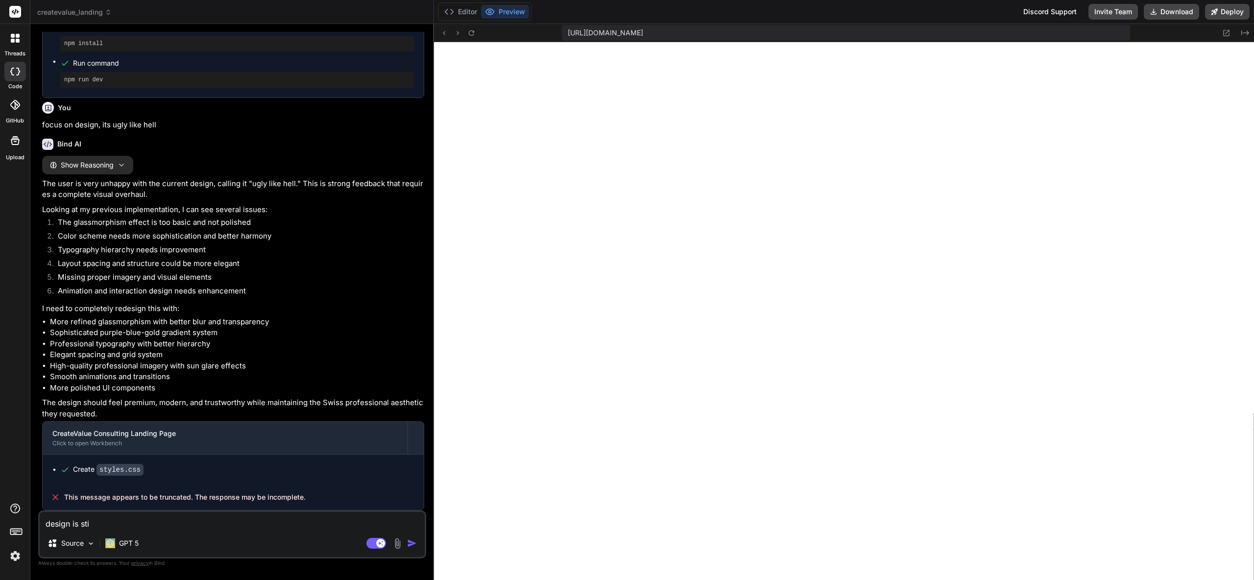
type textarea "design is stil"
type textarea "x"
type textarea "design is still"
type textarea "x"
type textarea "design is still"
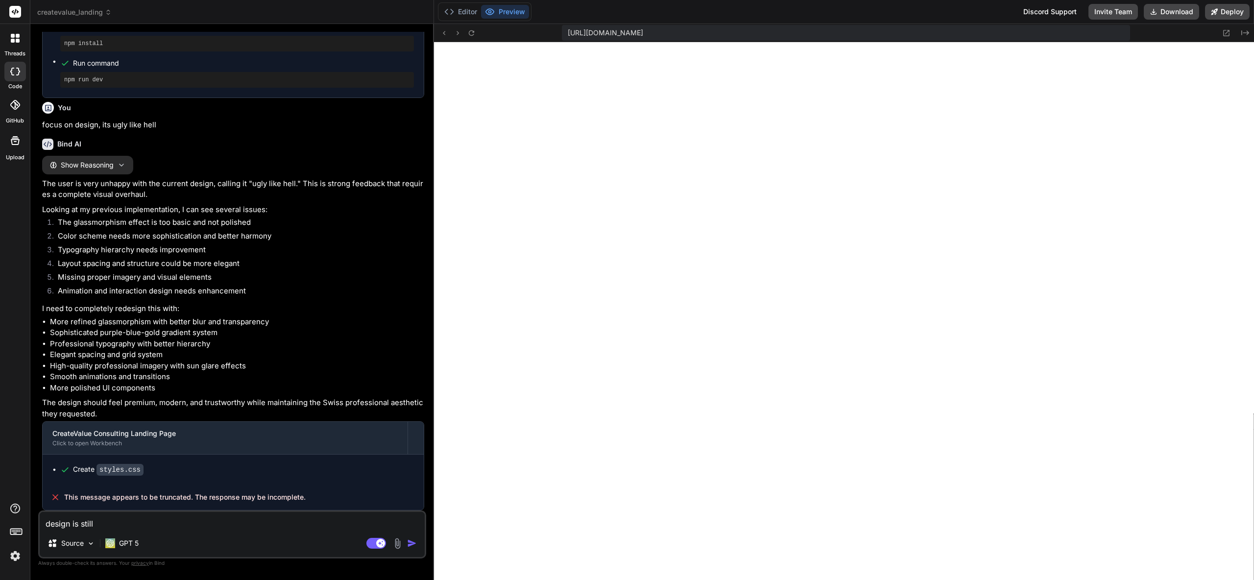
type textarea "x"
type textarea "design is still s"
type textarea "x"
type textarea "design is still st"
type textarea "x"
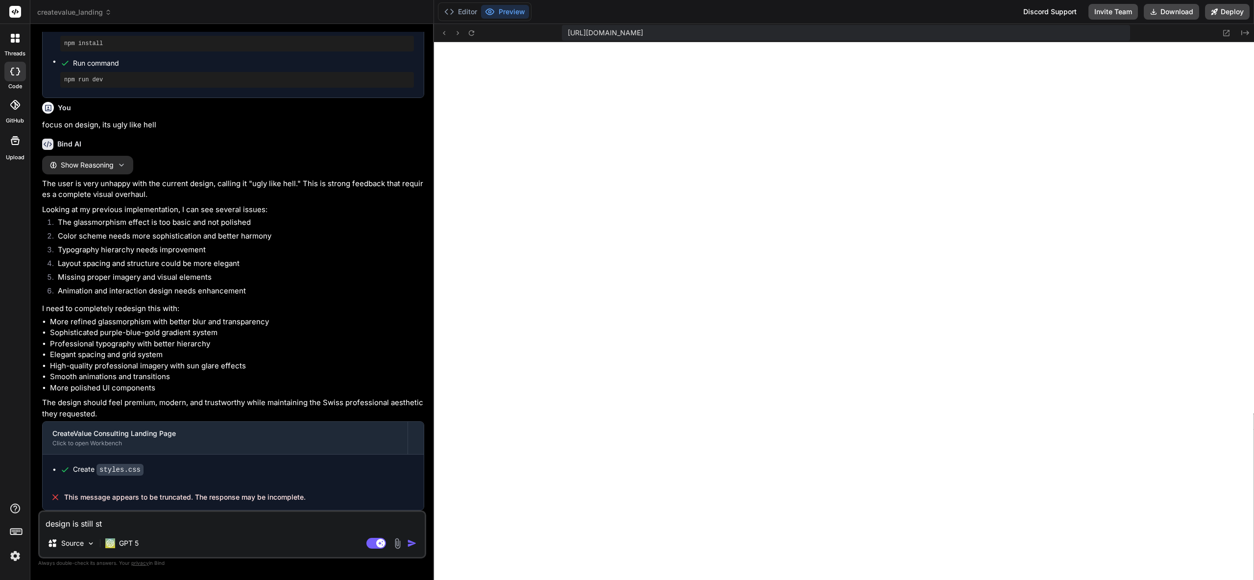
type textarea "design is still str"
type textarea "x"
type textarea "design is still stra"
type textarea "x"
type textarea "design is still stran"
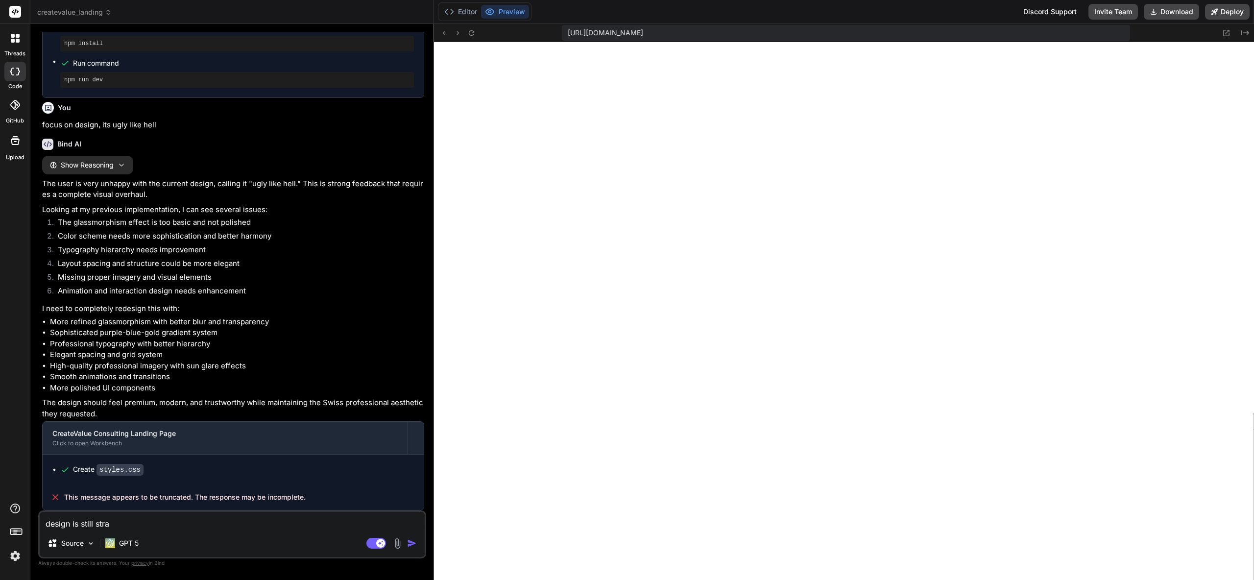
type textarea "x"
type textarea "design is still [PERSON_NAME]"
type textarea "x"
type textarea "design is still strange"
type textarea "x"
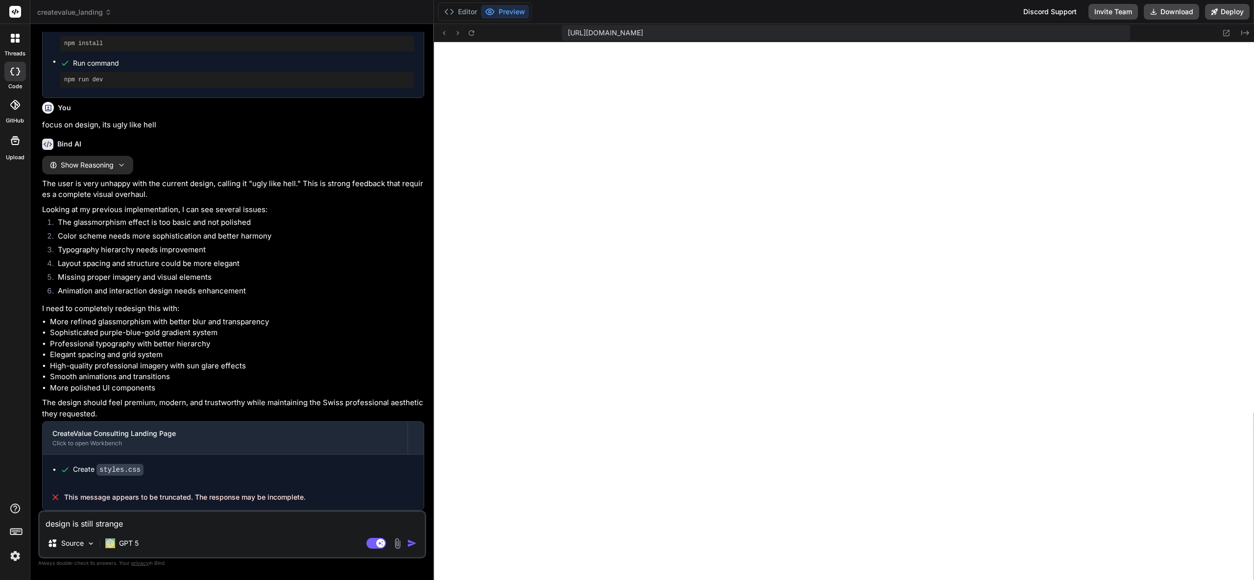
type textarea "design is still strange."
type textarea "x"
type textarea "design is still strange."
type textarea "x"
type textarea "design is still strange. m"
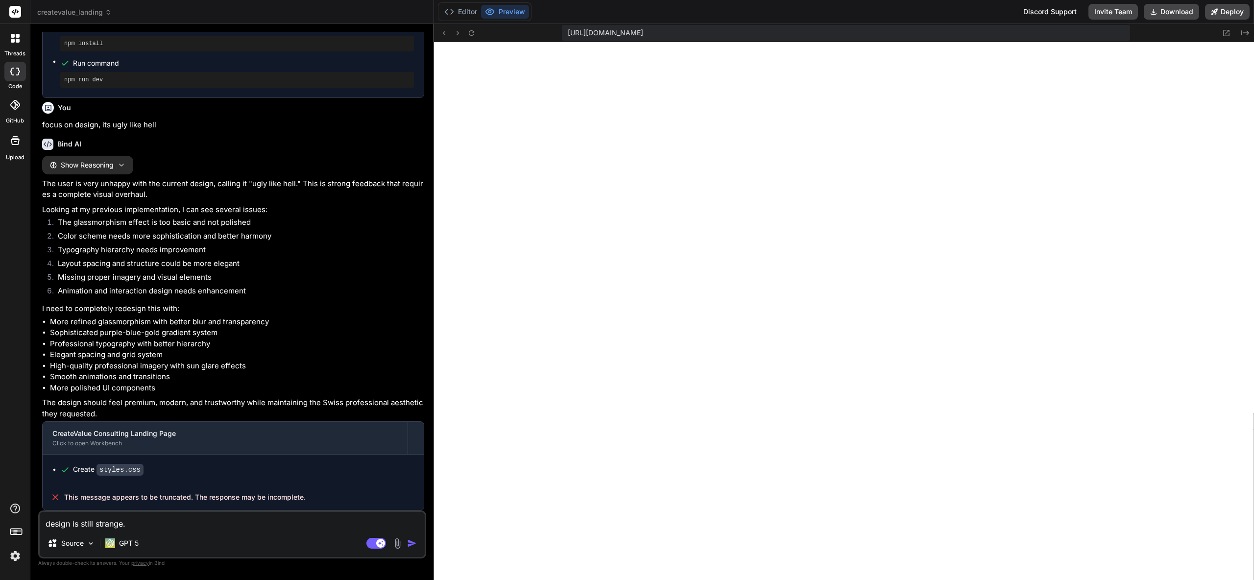
type textarea "x"
type textarea "design is still strange. ma"
type textarea "x"
type textarea "design is still strange. mak"
type textarea "x"
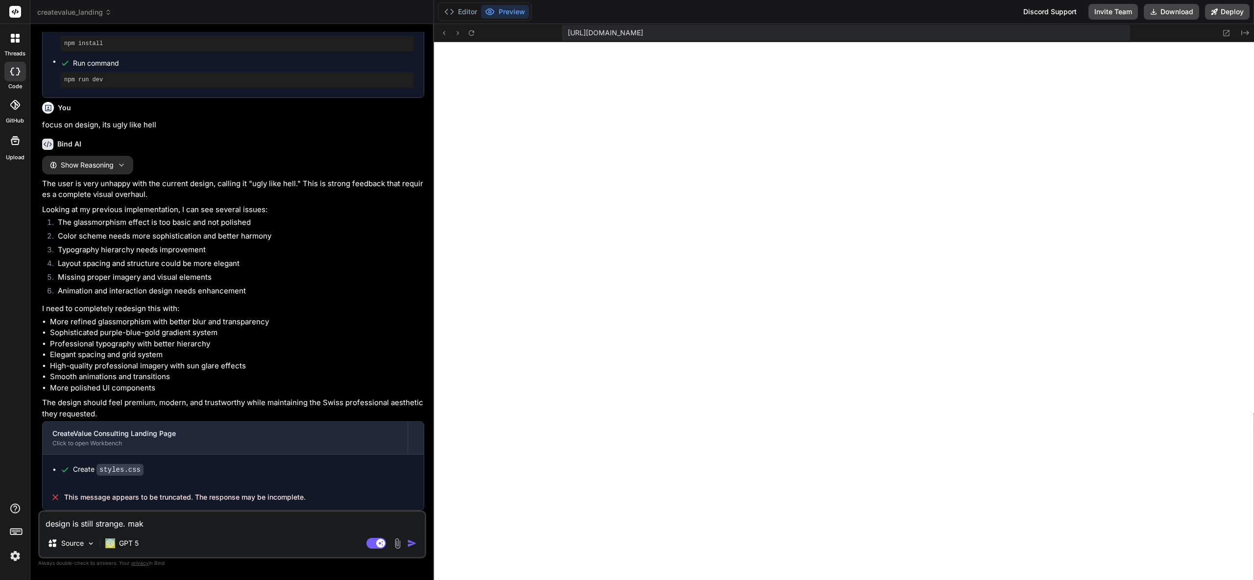
type textarea "design is still strange. make"
type textarea "x"
type textarea "design is still strange. make"
type textarea "x"
type textarea "design is still strange. make i"
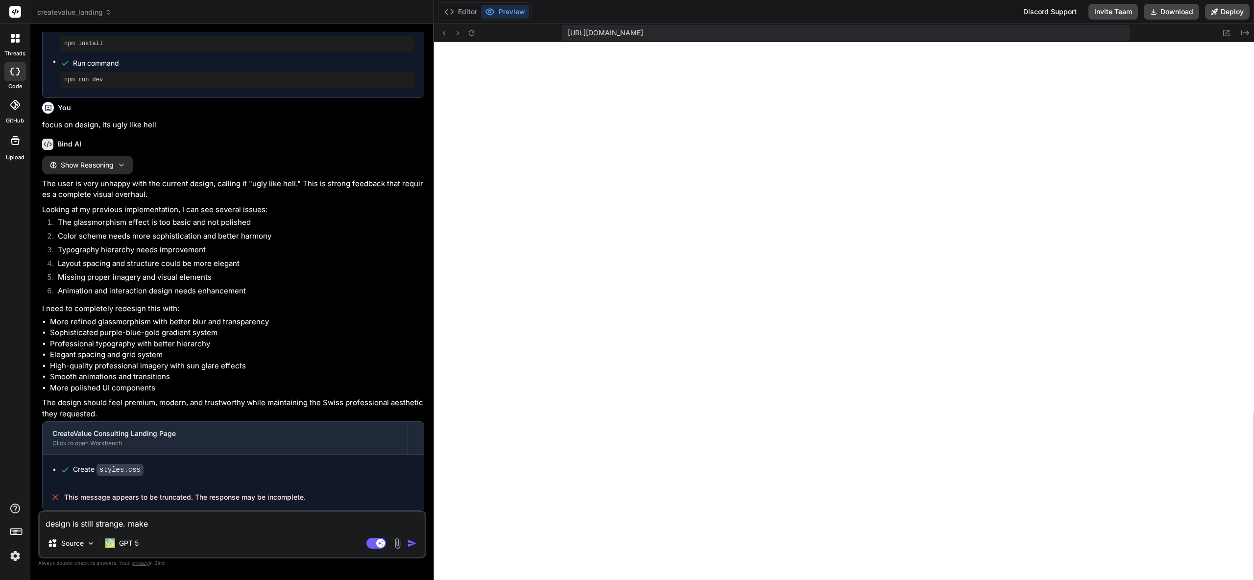
type textarea "x"
type textarea "design is still strange. make it"
type textarea "x"
type textarea "design is still strange. make it"
type textarea "x"
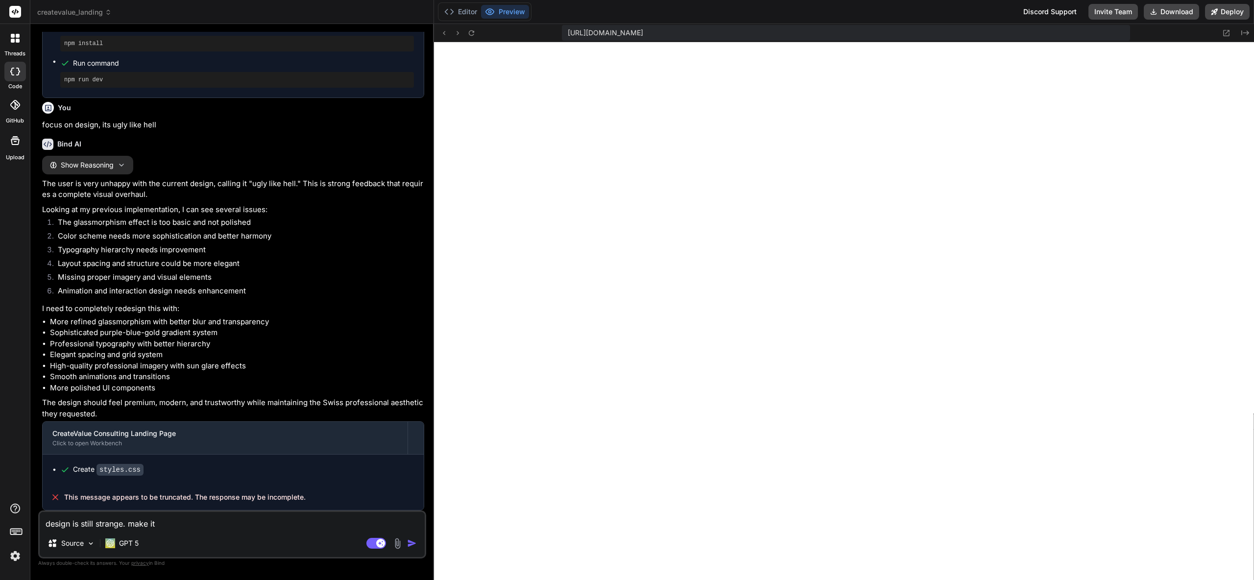
type textarea "design is still strange. make it n"
type textarea "x"
type textarea "design is still strange. make it ne"
type textarea "x"
type textarea "design is still strange. make it new"
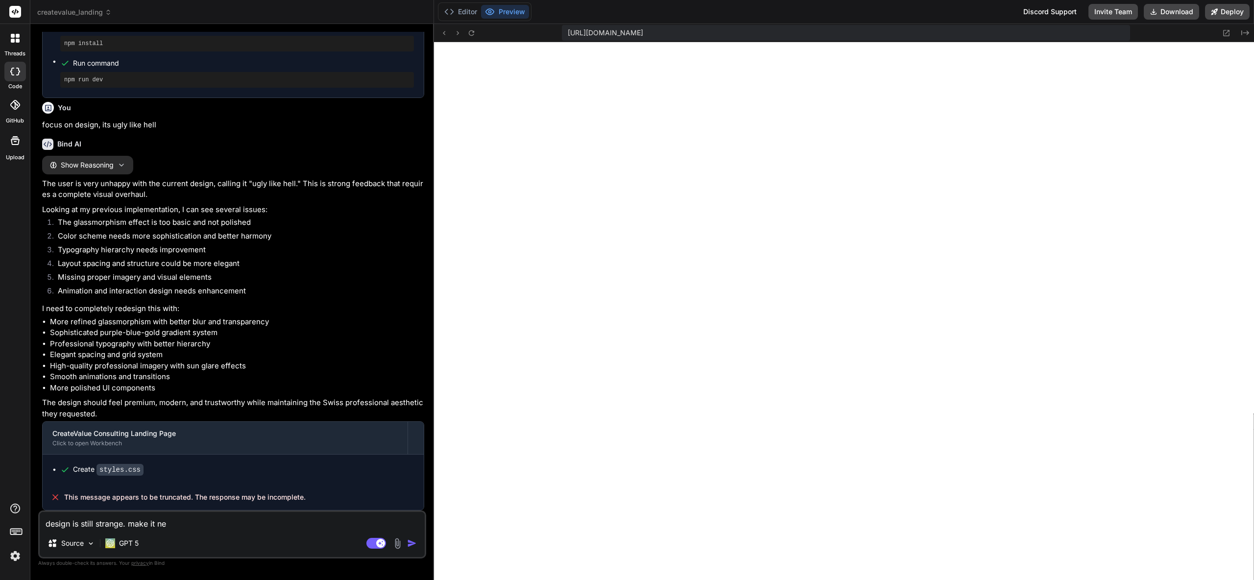
type textarea "x"
type textarea "design is still strange. make it new,"
type textarea "x"
type textarea "design is still strange. make it new,"
type textarea "x"
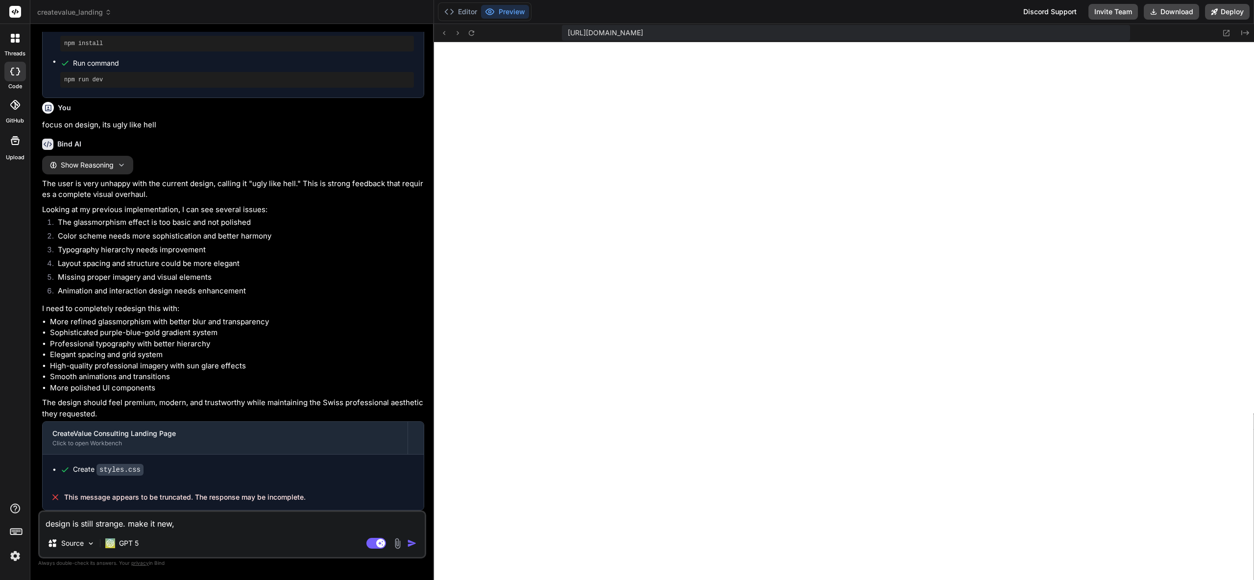
type textarea "design is still strange. make it new, b"
type textarea "x"
type textarea "design is still strange. make it new, be"
type textarea "x"
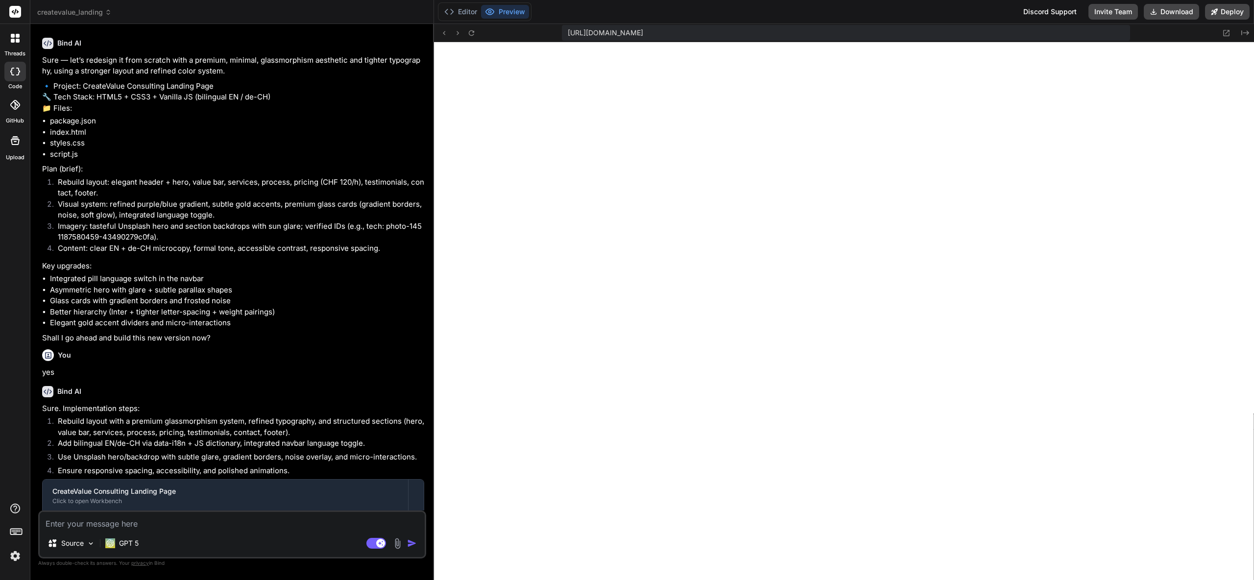
scroll to position [1535, 0]
click at [238, 524] on textarea at bounding box center [232, 521] width 385 height 18
click at [115, 547] on img at bounding box center [110, 543] width 10 height 10
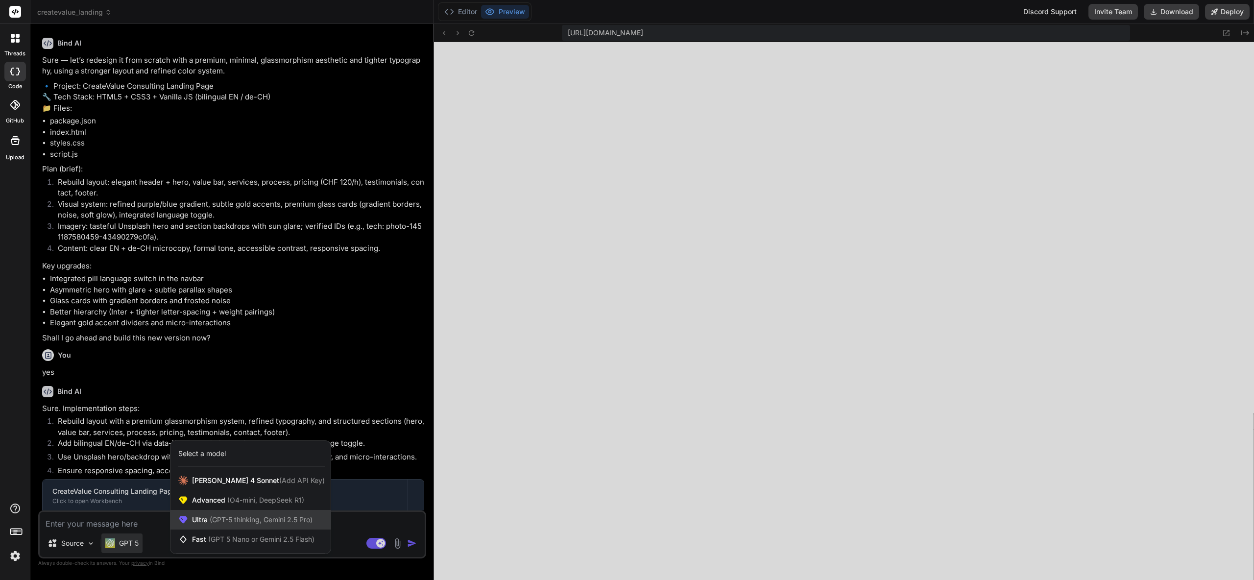
click at [224, 523] on span "(GPT-5 thinking, Gemini 2.5 Pro)" at bounding box center [260, 519] width 105 height 8
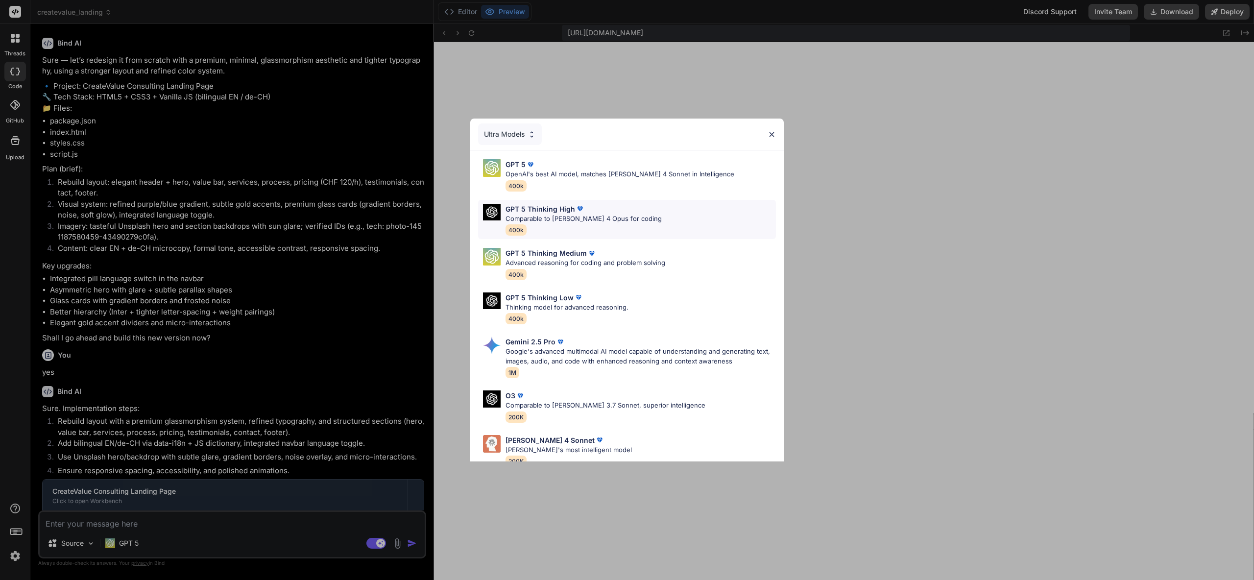
click at [572, 217] on p "Comparable to [PERSON_NAME] 4 Opus for coding" at bounding box center [583, 219] width 156 height 10
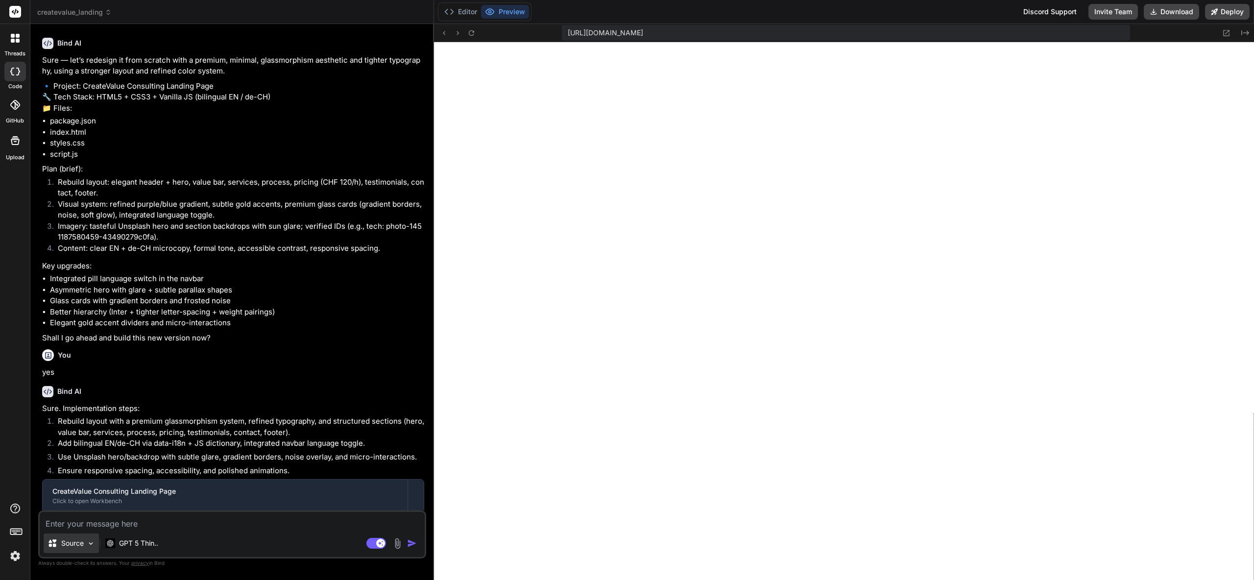
click at [78, 541] on p "Source" at bounding box center [72, 543] width 23 height 10
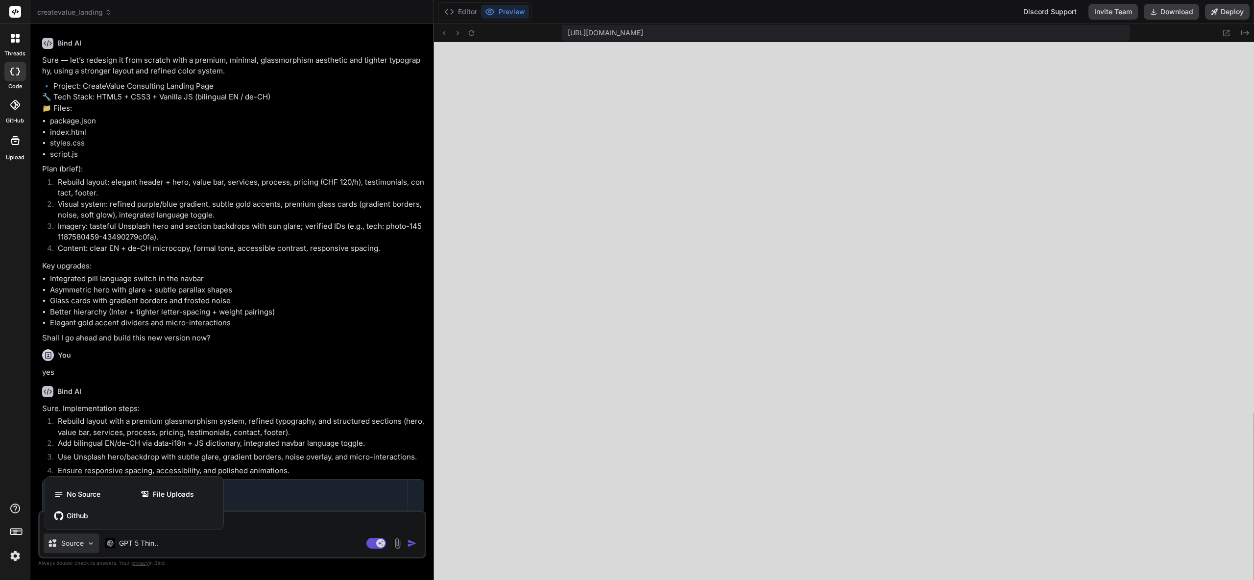
click at [262, 516] on div at bounding box center [627, 290] width 1254 height 580
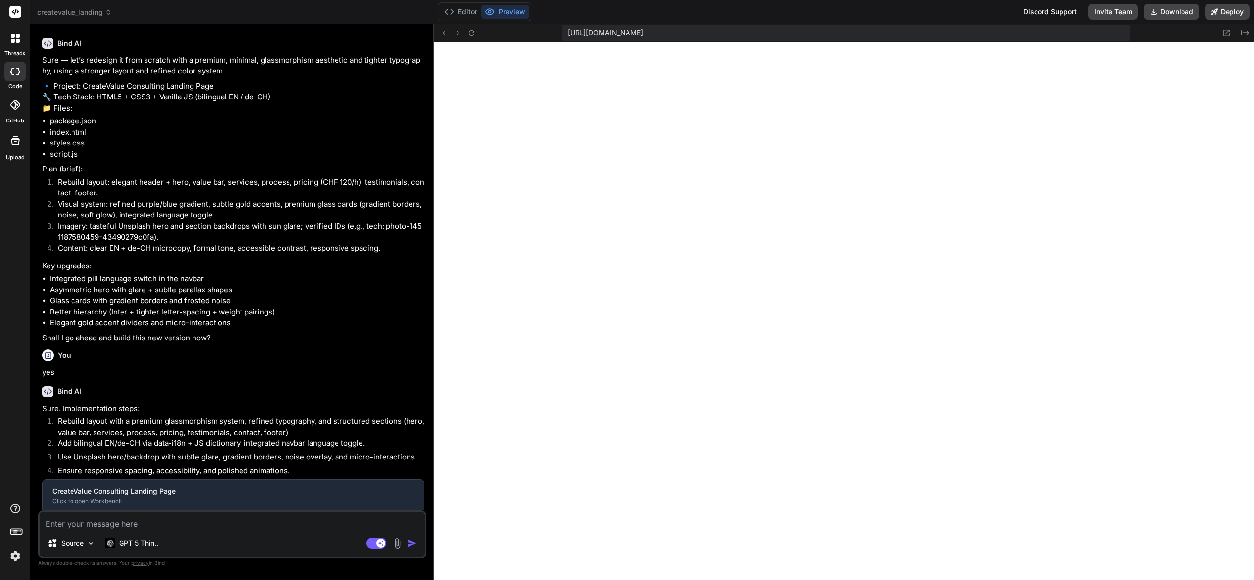
click at [243, 521] on textarea at bounding box center [232, 521] width 385 height 18
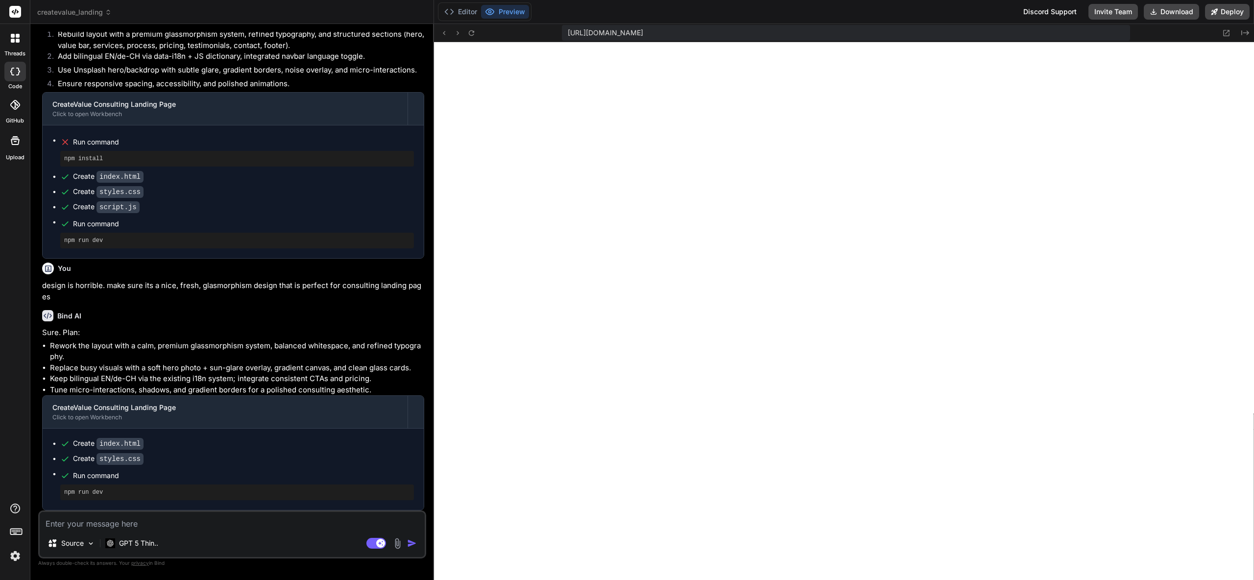
scroll to position [1579, 0]
click at [91, 494] on pre "npm run dev" at bounding box center [237, 492] width 346 height 8
click at [470, 35] on icon at bounding box center [471, 33] width 8 height 8
click at [206, 533] on div "Source GPT 5 Thin.." at bounding box center [232, 545] width 385 height 24
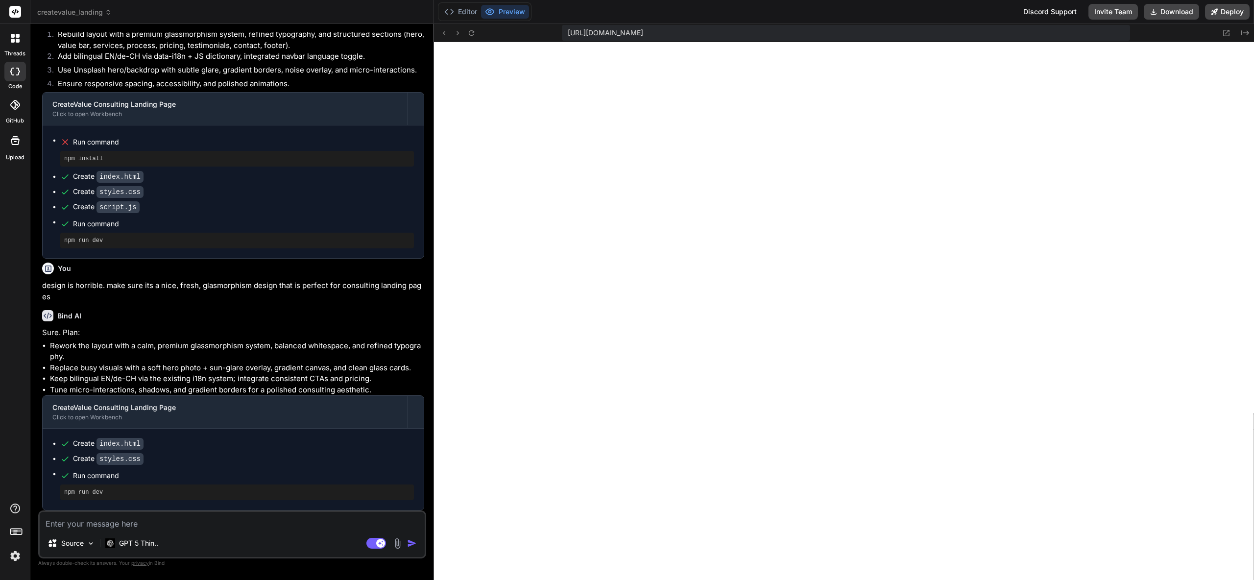
click at [209, 524] on textarea at bounding box center [232, 521] width 385 height 18
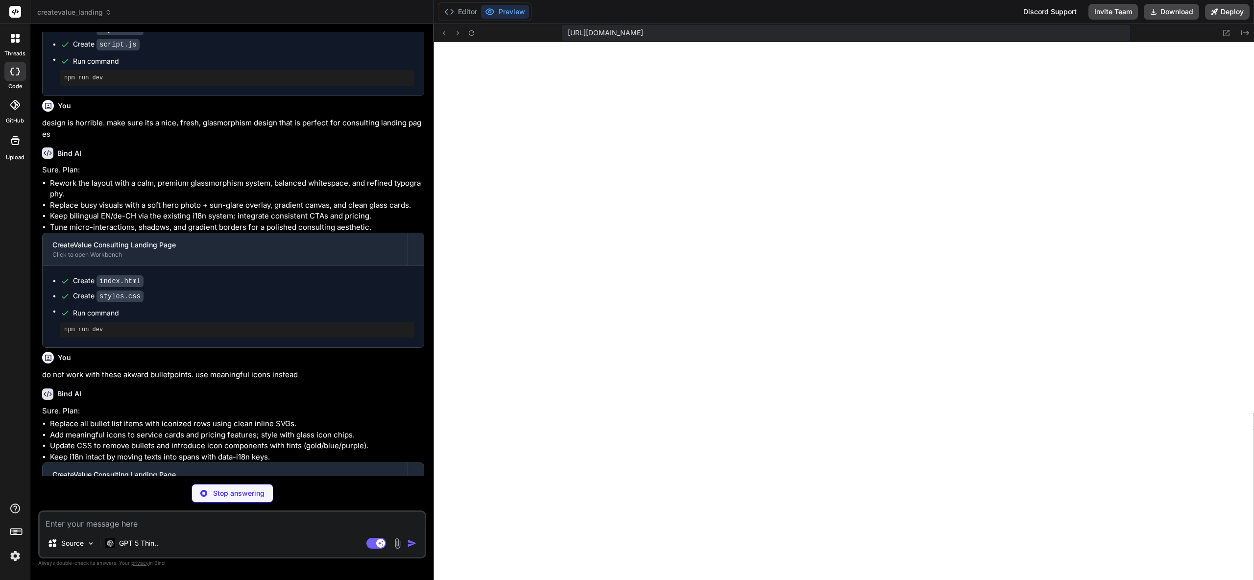
scroll to position [1791, 0]
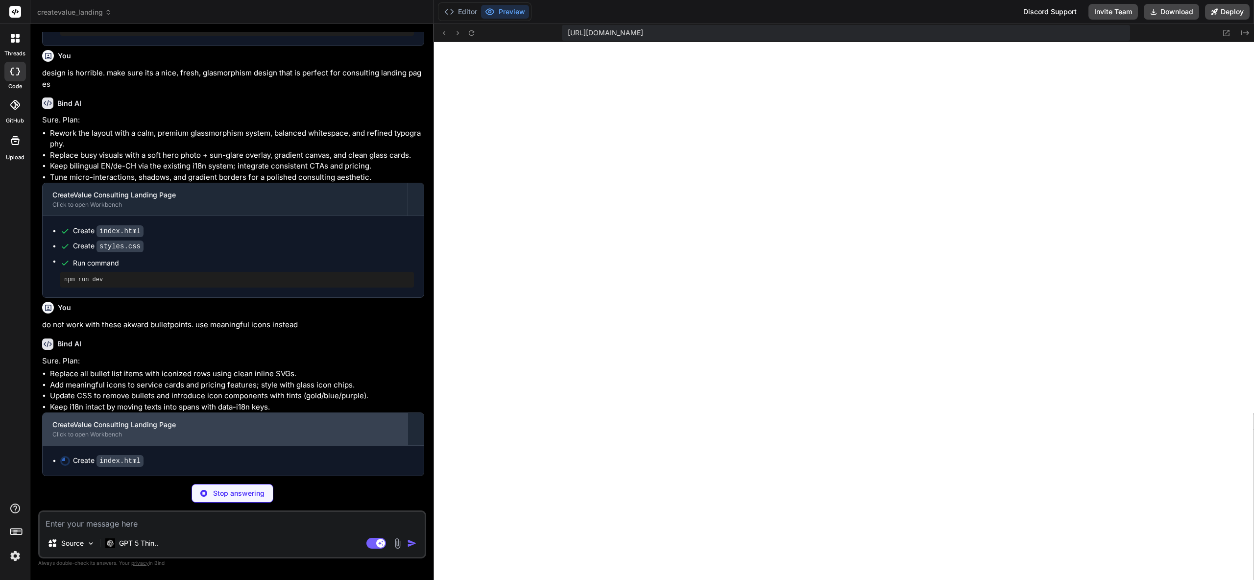
click at [144, 431] on div "Click to open Workbench" at bounding box center [224, 435] width 345 height 8
click at [128, 429] on div "CreateValue Consulting Landing Page" at bounding box center [224, 425] width 345 height 10
click at [108, 432] on div "Click to open Workbench" at bounding box center [224, 435] width 345 height 8
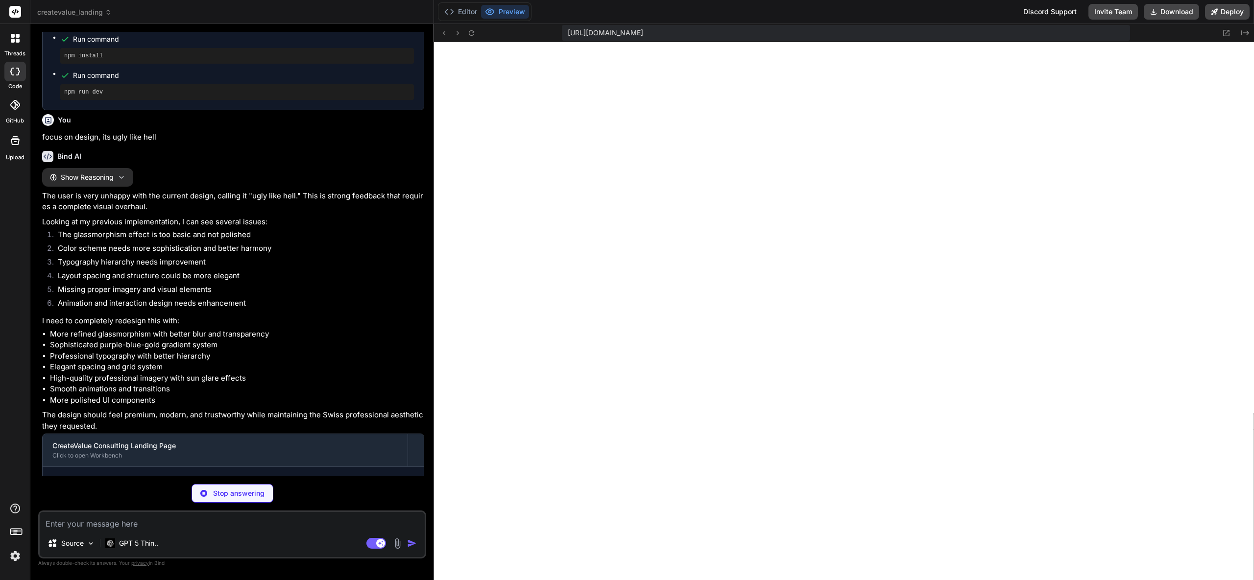
scroll to position [0, 0]
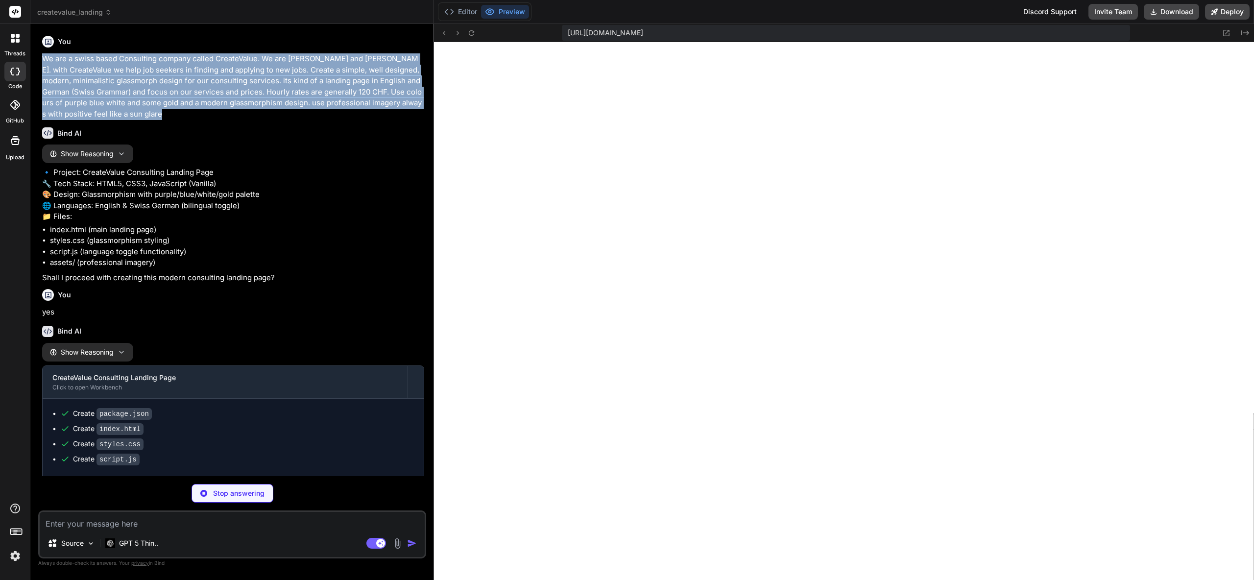
drag, startPoint x: 45, startPoint y: 58, endPoint x: 141, endPoint y: 119, distance: 113.9
click at [141, 119] on div "You We are a swiss based Consulting company called CreateValue. We are [PERSON_…" at bounding box center [233, 254] width 386 height 444
copy p "We are a swiss based Consulting company called CreateValue. We are [PERSON_NAME…"
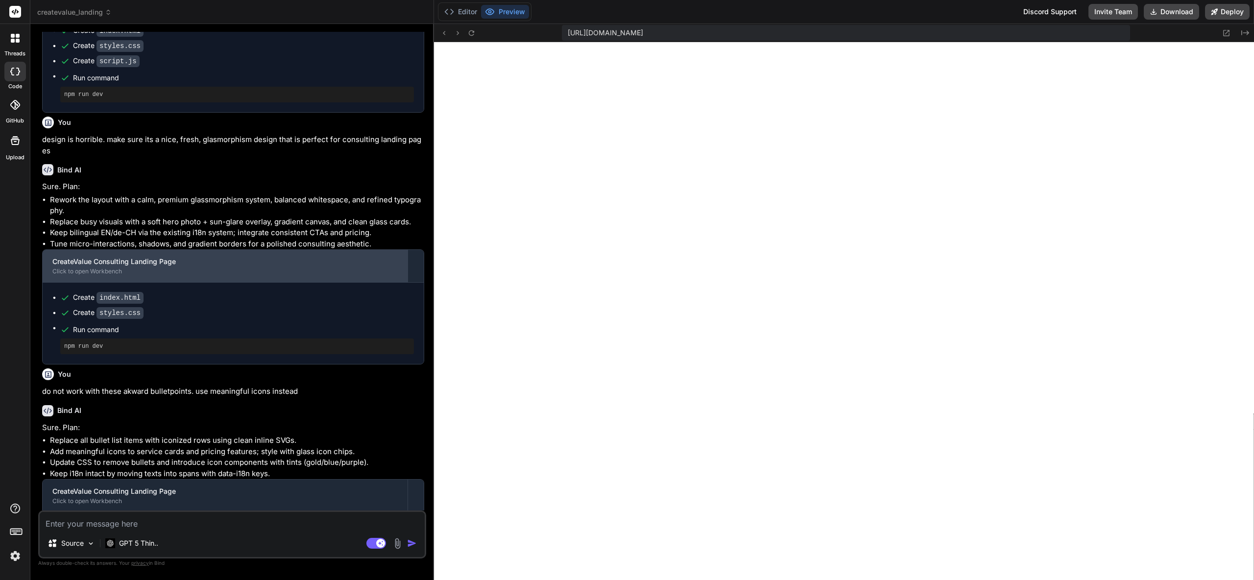
scroll to position [1808, 0]
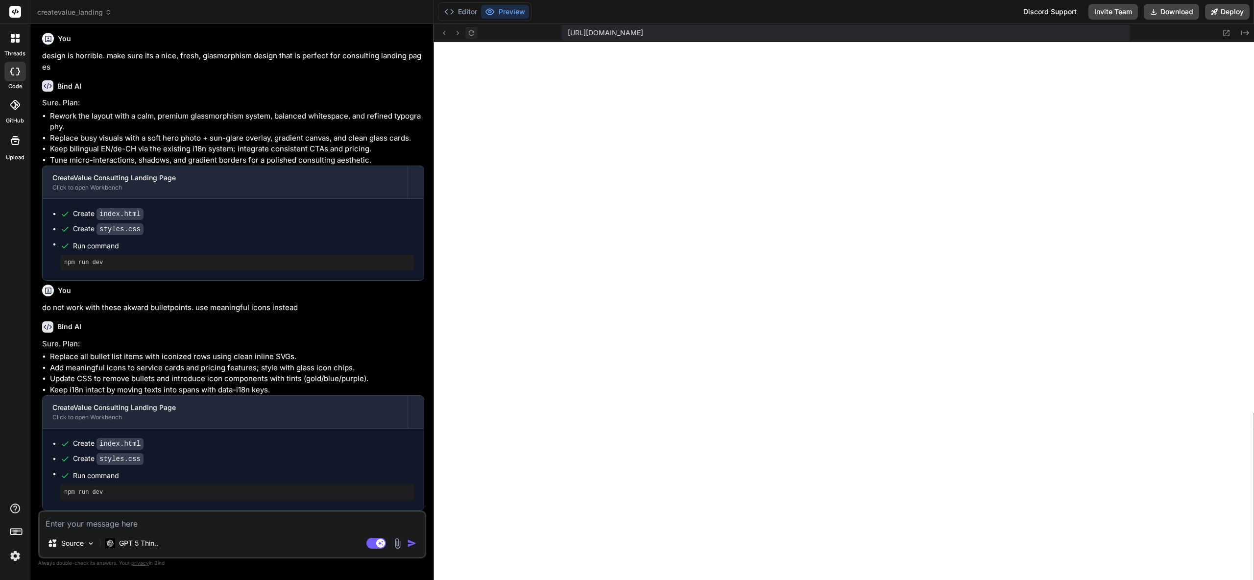
click at [475, 34] on button at bounding box center [471, 33] width 12 height 12
